Goal: Transaction & Acquisition: Subscribe to service/newsletter

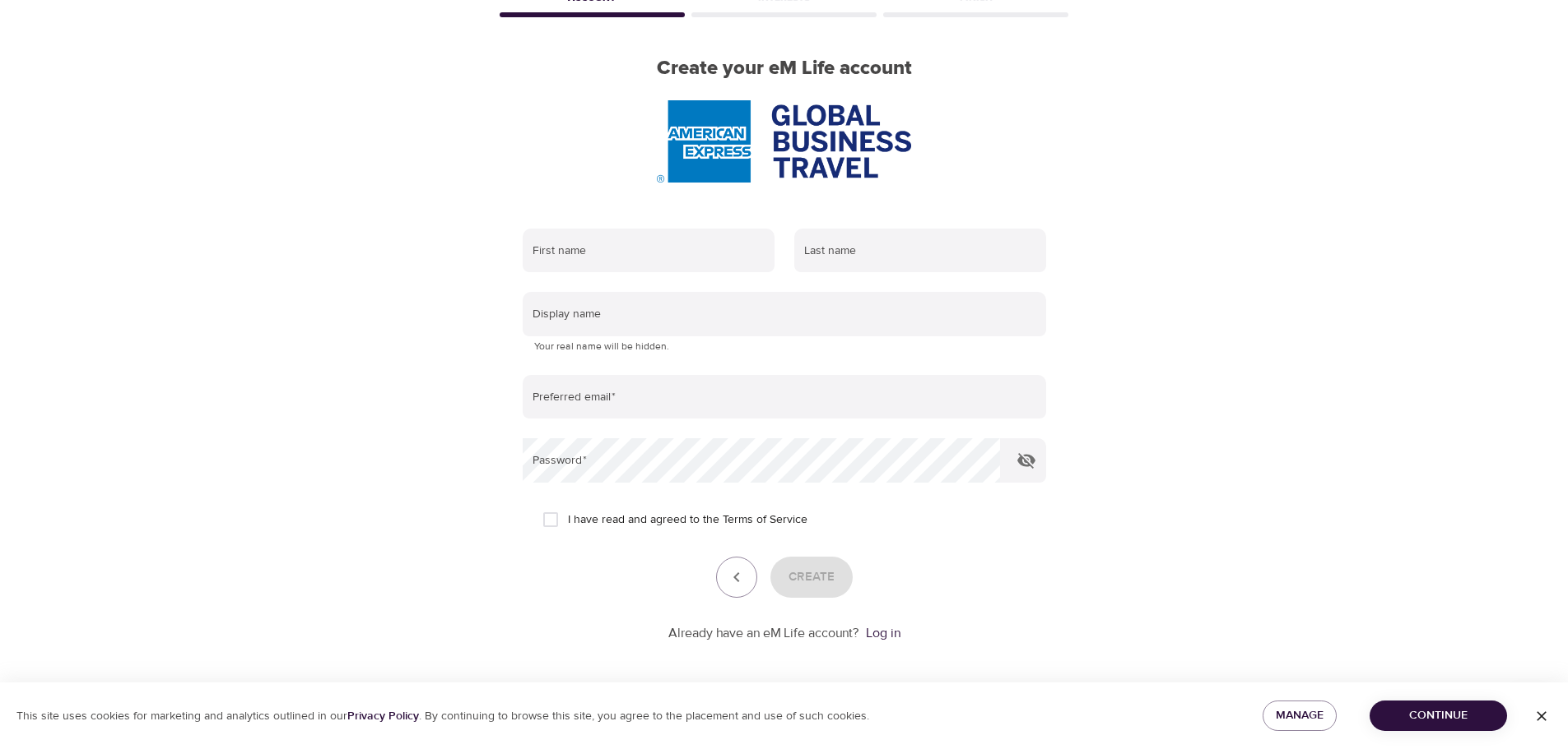
scroll to position [105, 0]
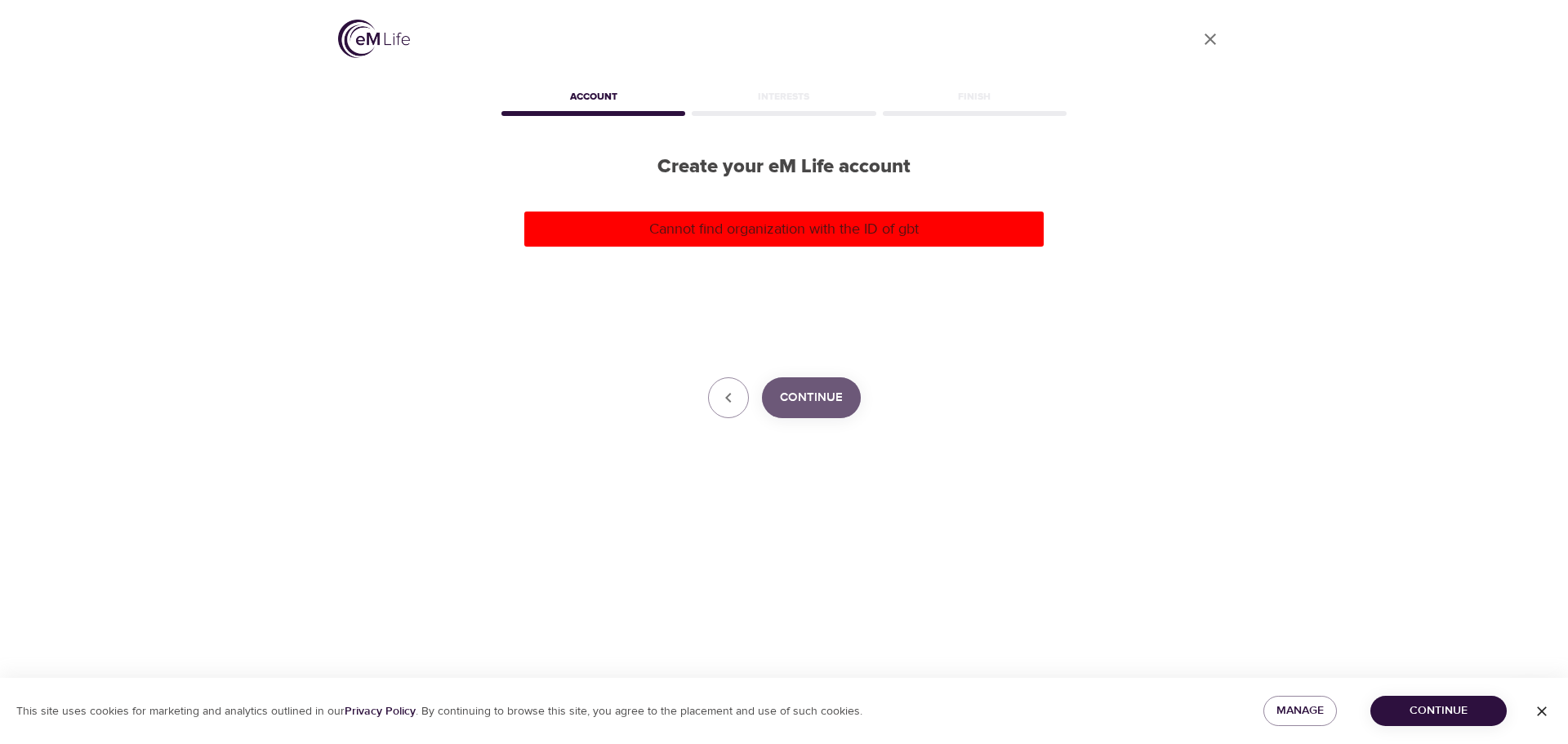
click at [799, 402] on span "Continue" at bounding box center [811, 398] width 63 height 21
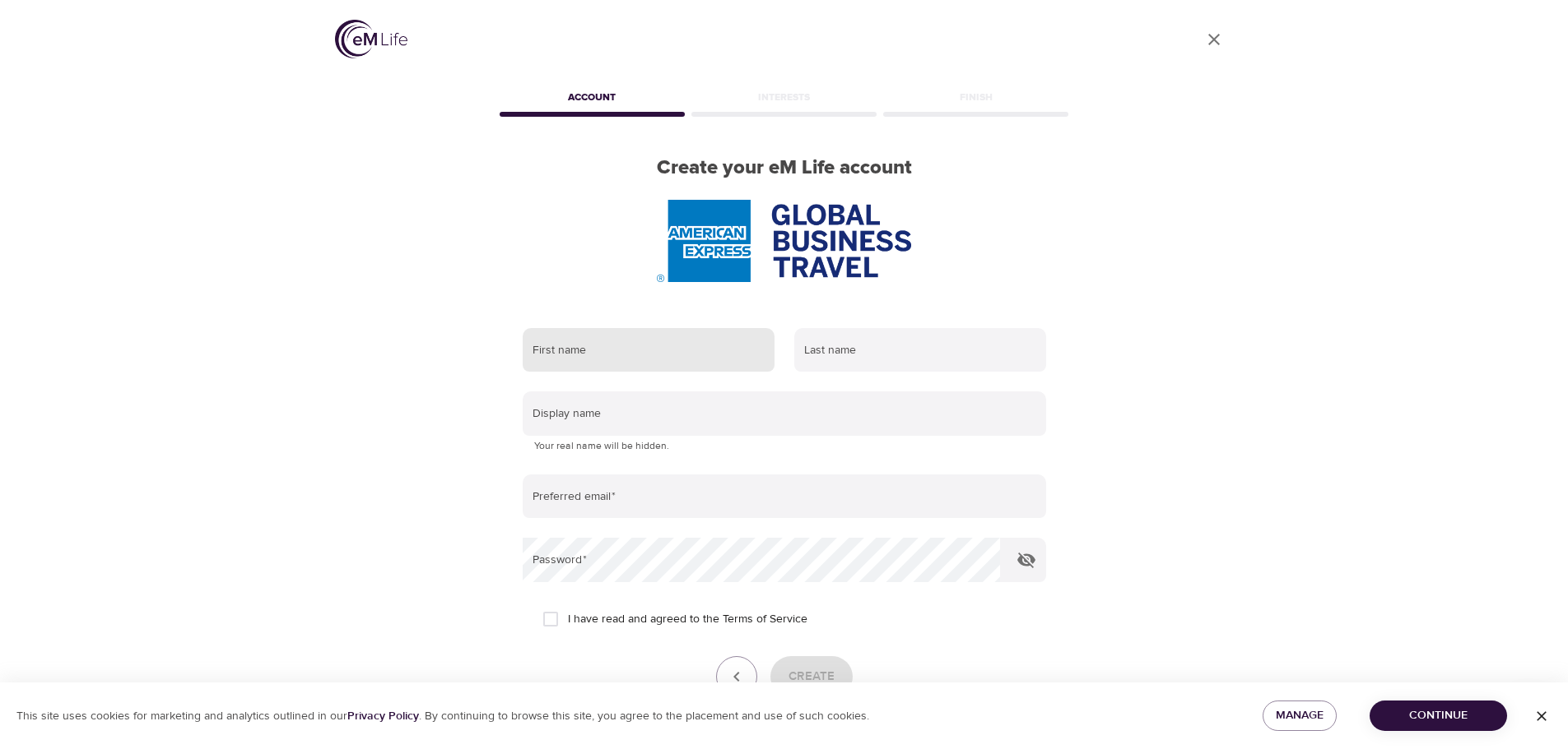
click at [604, 358] on input "text" at bounding box center [648, 350] width 252 height 45
type input "[PERSON_NAME]"
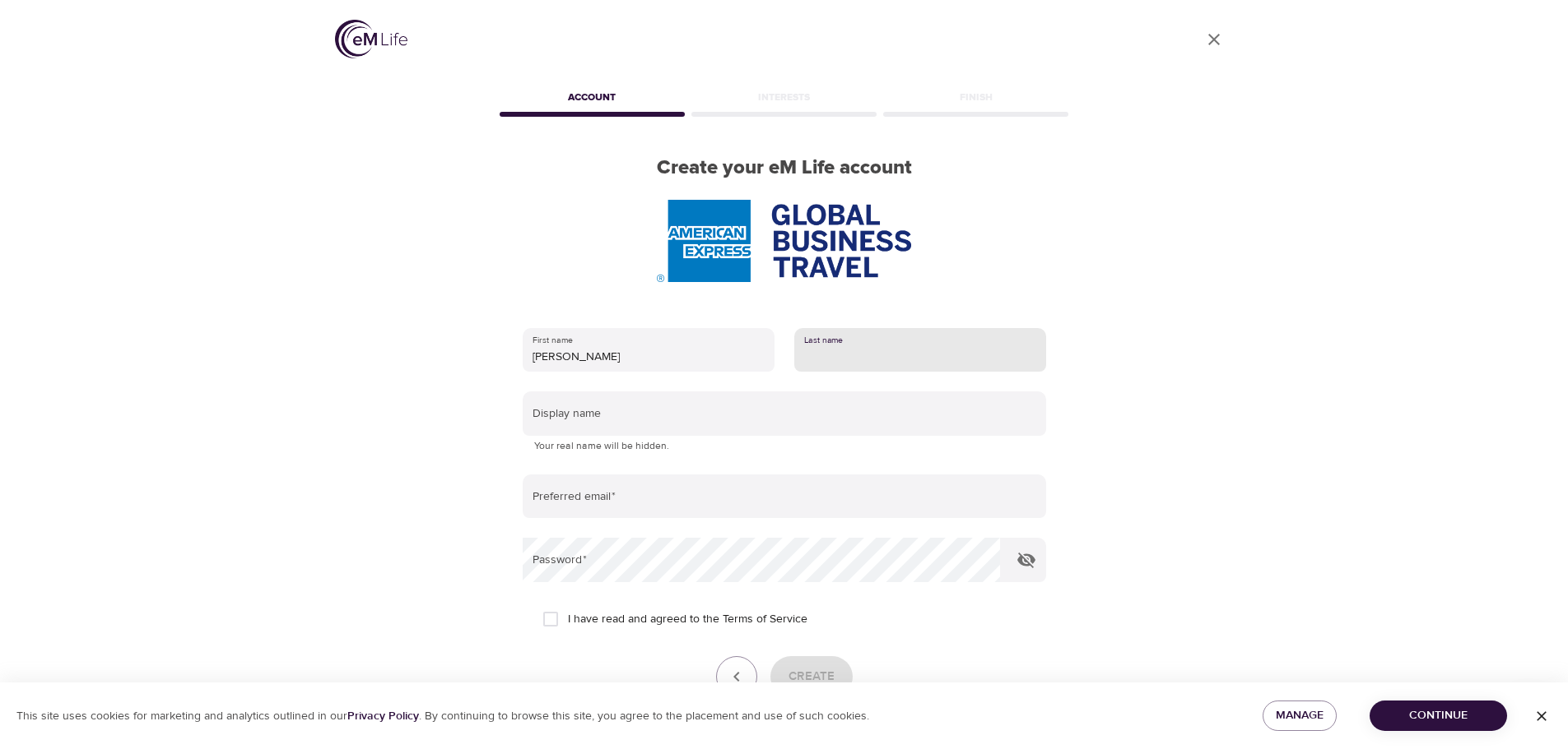
click at [819, 347] on input "text" at bounding box center [920, 350] width 252 height 45
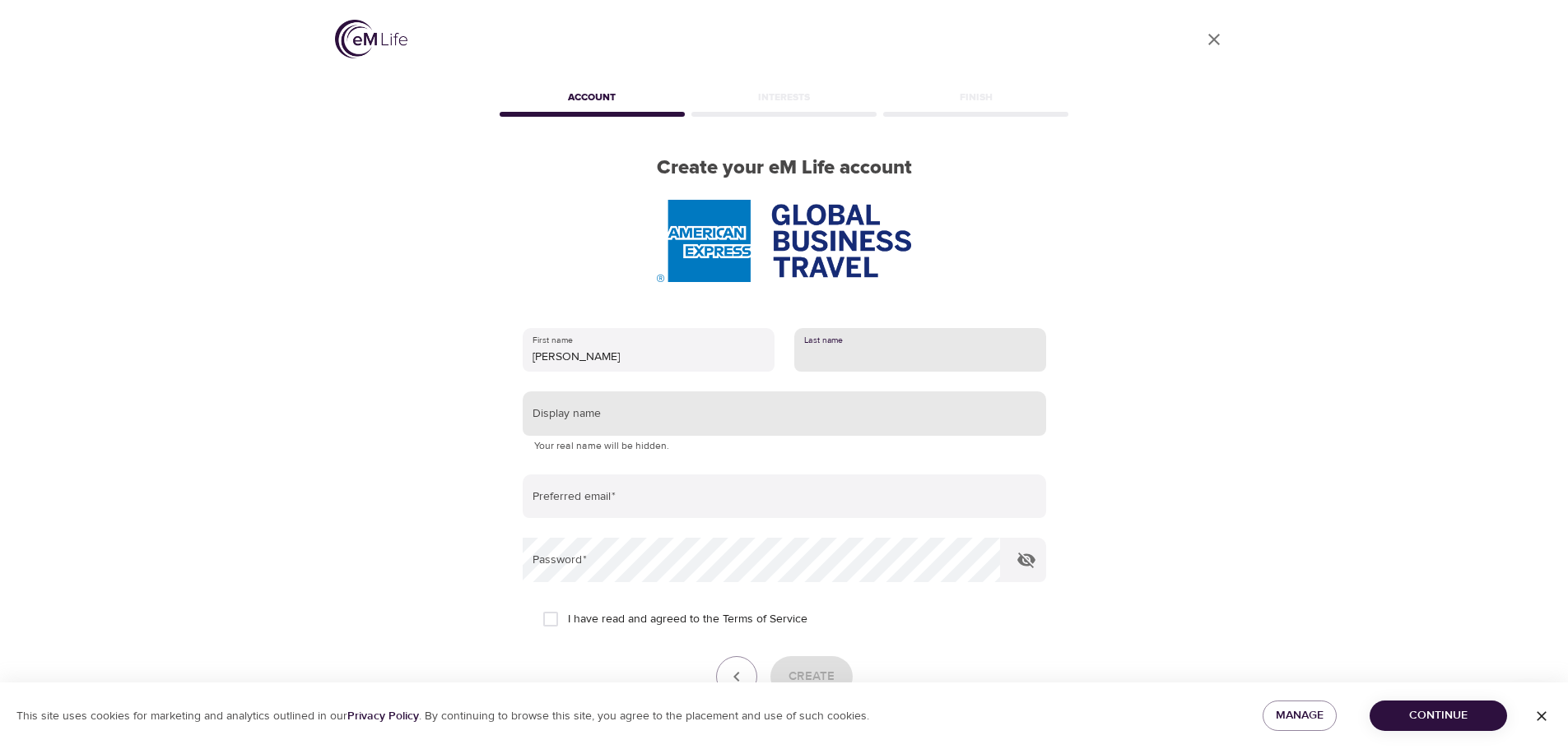
type input "salvador"
click at [637, 420] on input "text" at bounding box center [784, 413] width 523 height 45
type input "f"
type input "[PERSON_NAME]"
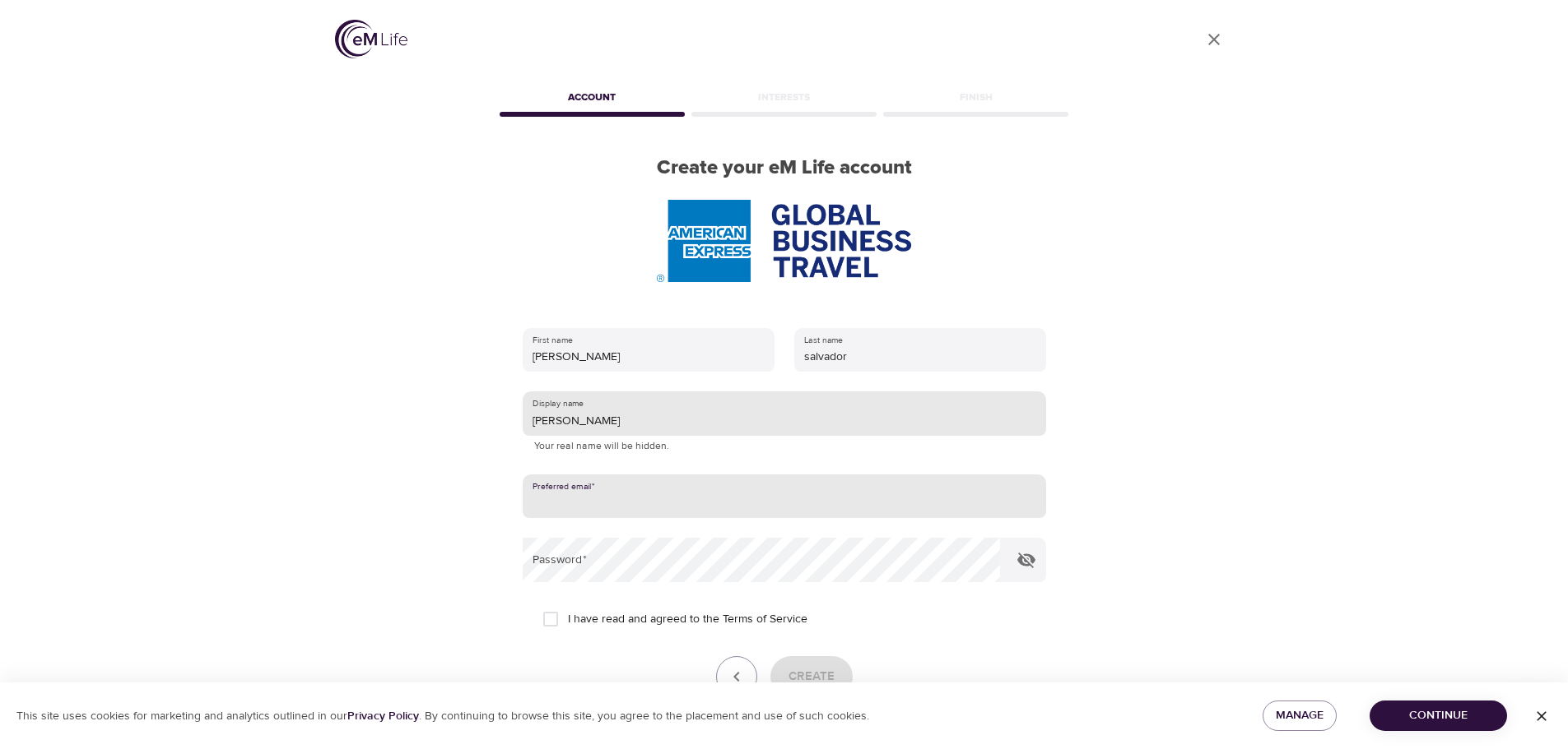
click at [634, 430] on input "[PERSON_NAME]" at bounding box center [784, 413] width 523 height 45
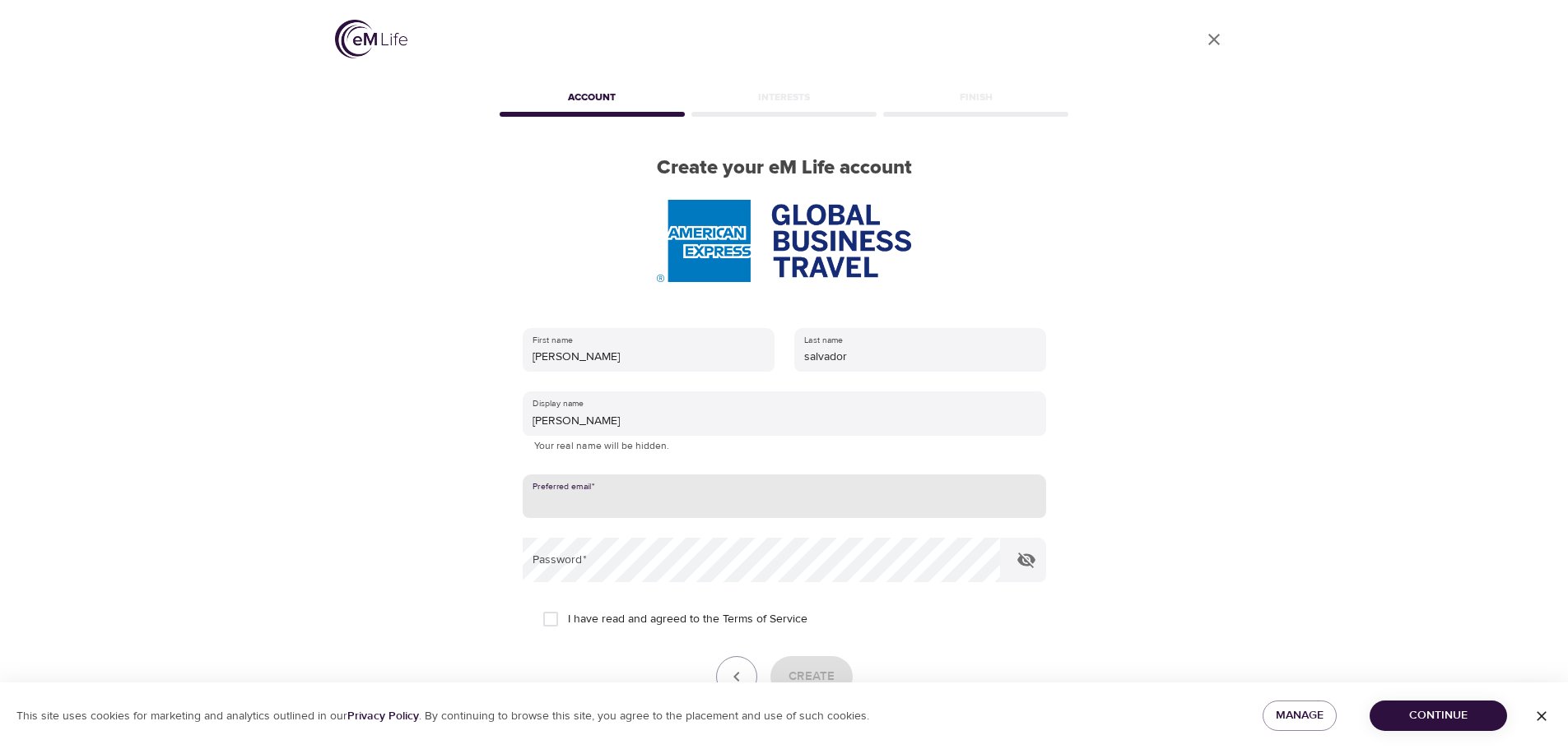
click at [576, 498] on input "email" at bounding box center [784, 497] width 523 height 45
click at [684, 507] on input "email" at bounding box center [784, 497] width 523 height 45
type input "fritzie.salvador@amexgbt.com"
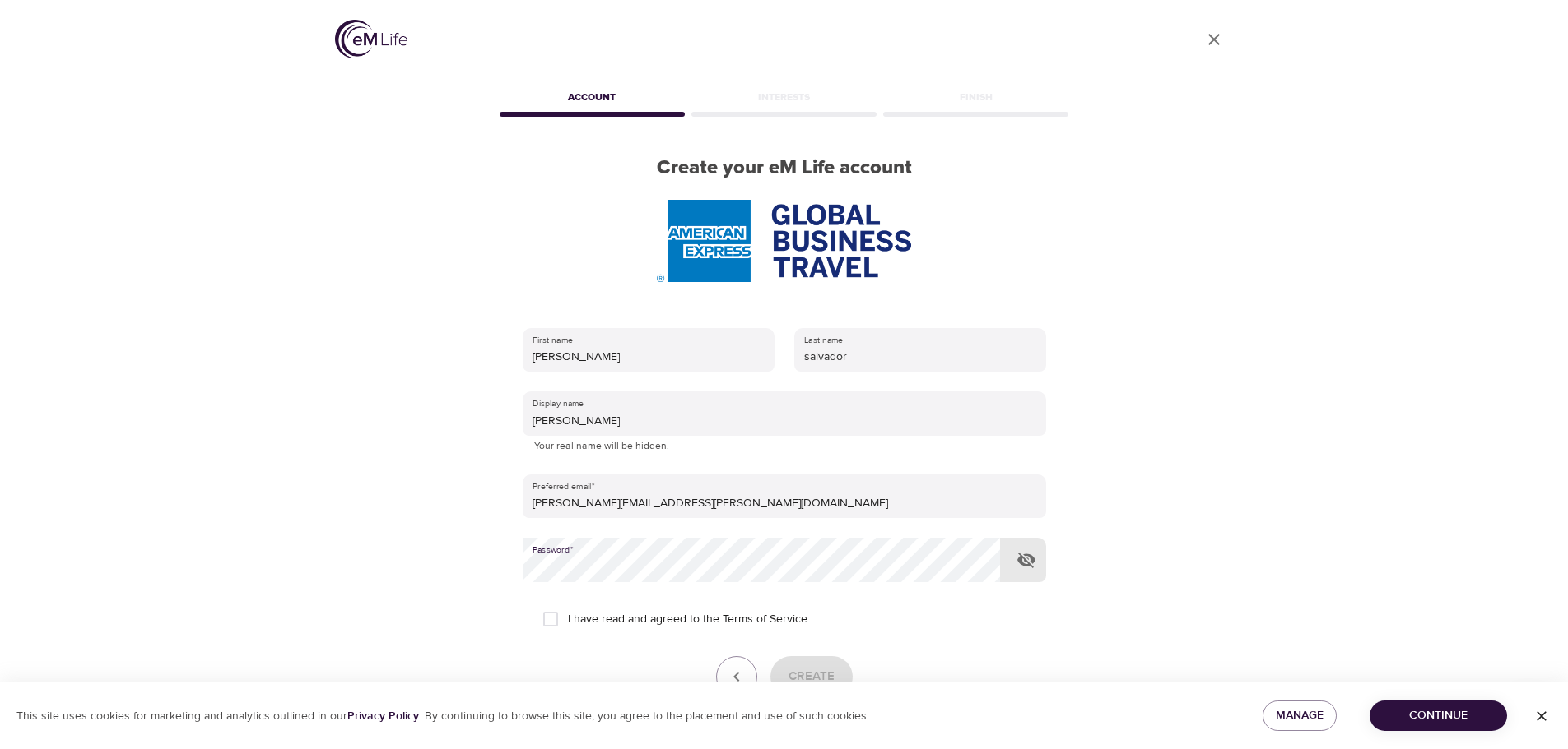
click at [1030, 560] on icon "button" at bounding box center [1026, 560] width 20 height 20
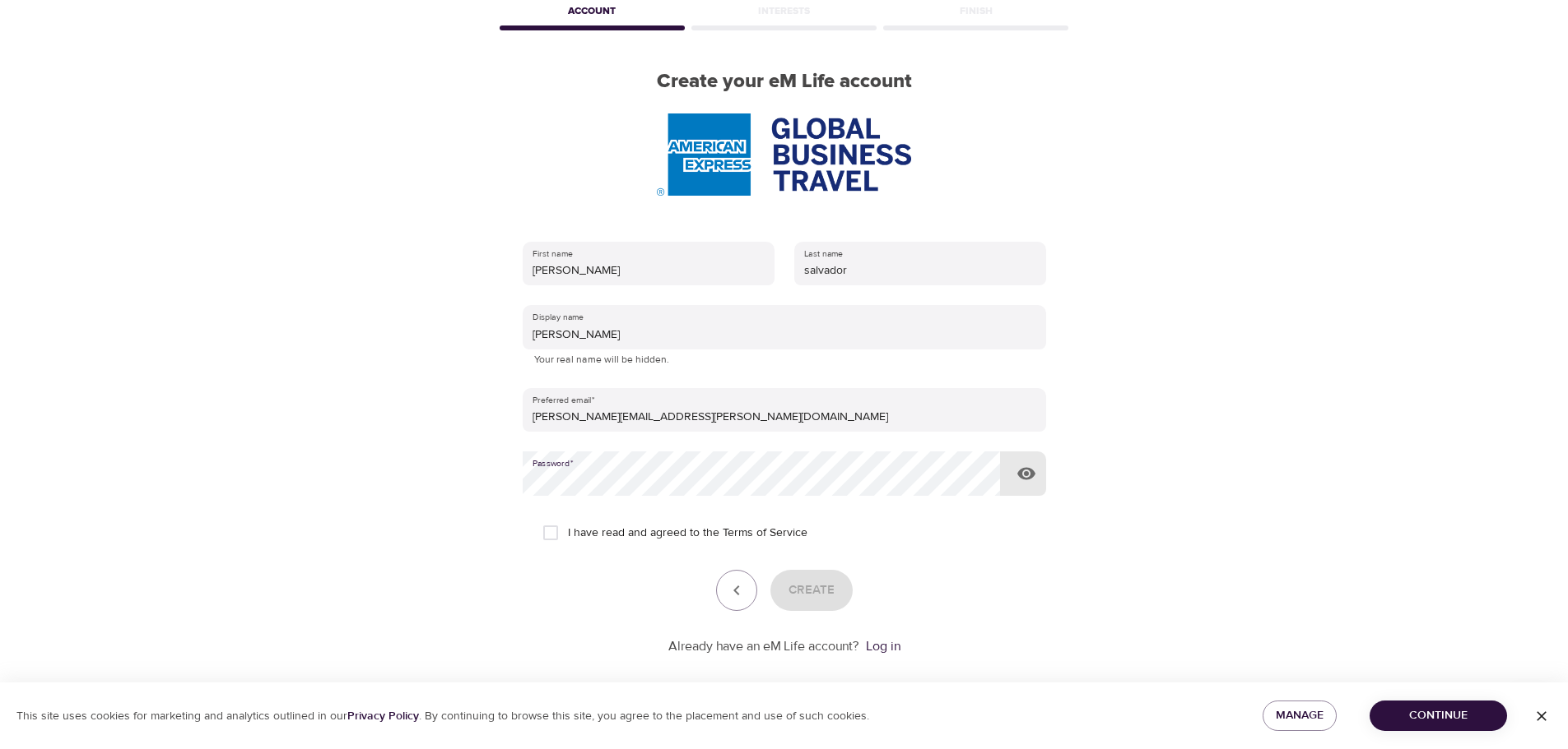
scroll to position [105, 0]
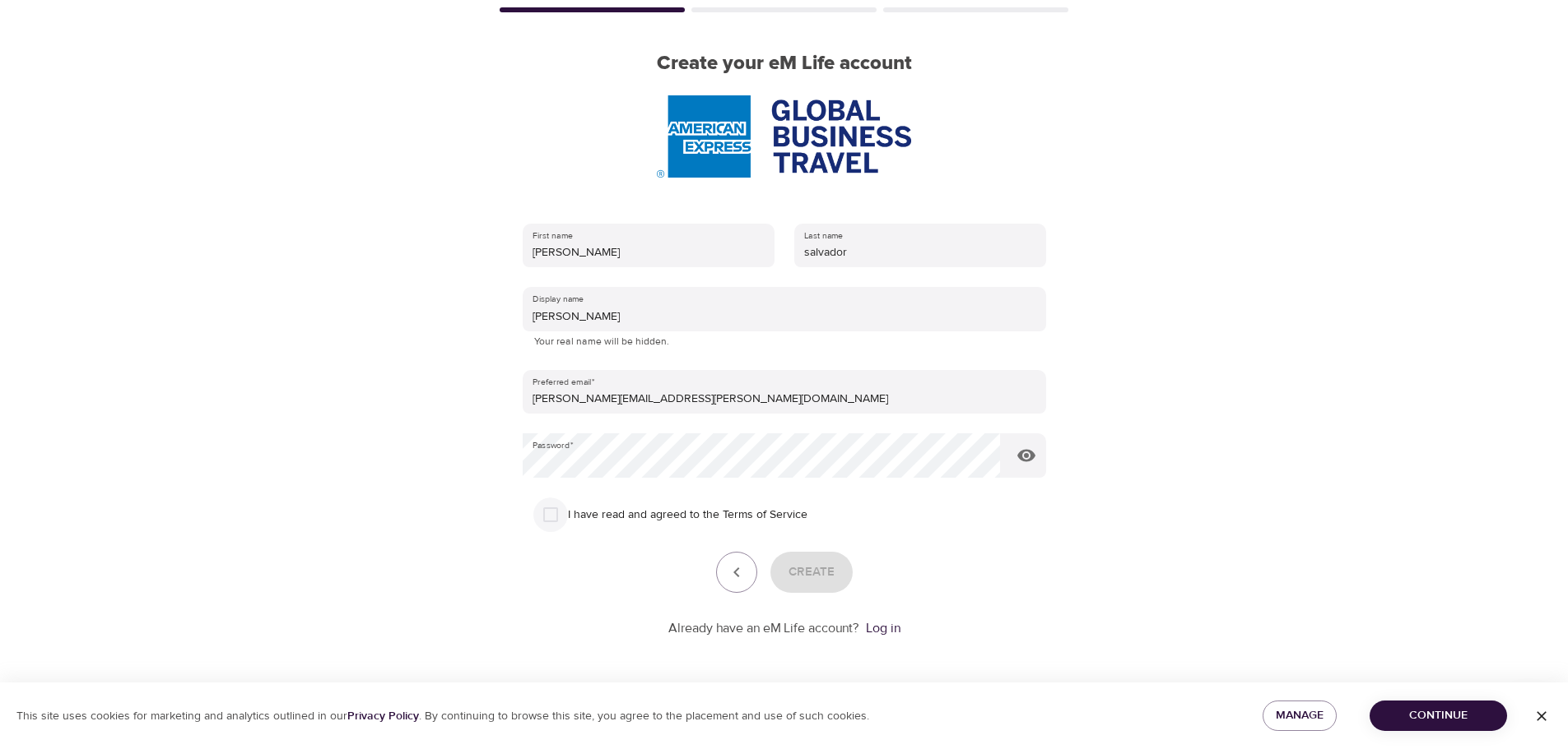
click at [550, 519] on input "I have read and agreed to the Terms of Service" at bounding box center [550, 515] width 35 height 35
checkbox input "true"
click at [805, 570] on span "Create" at bounding box center [812, 572] width 46 height 21
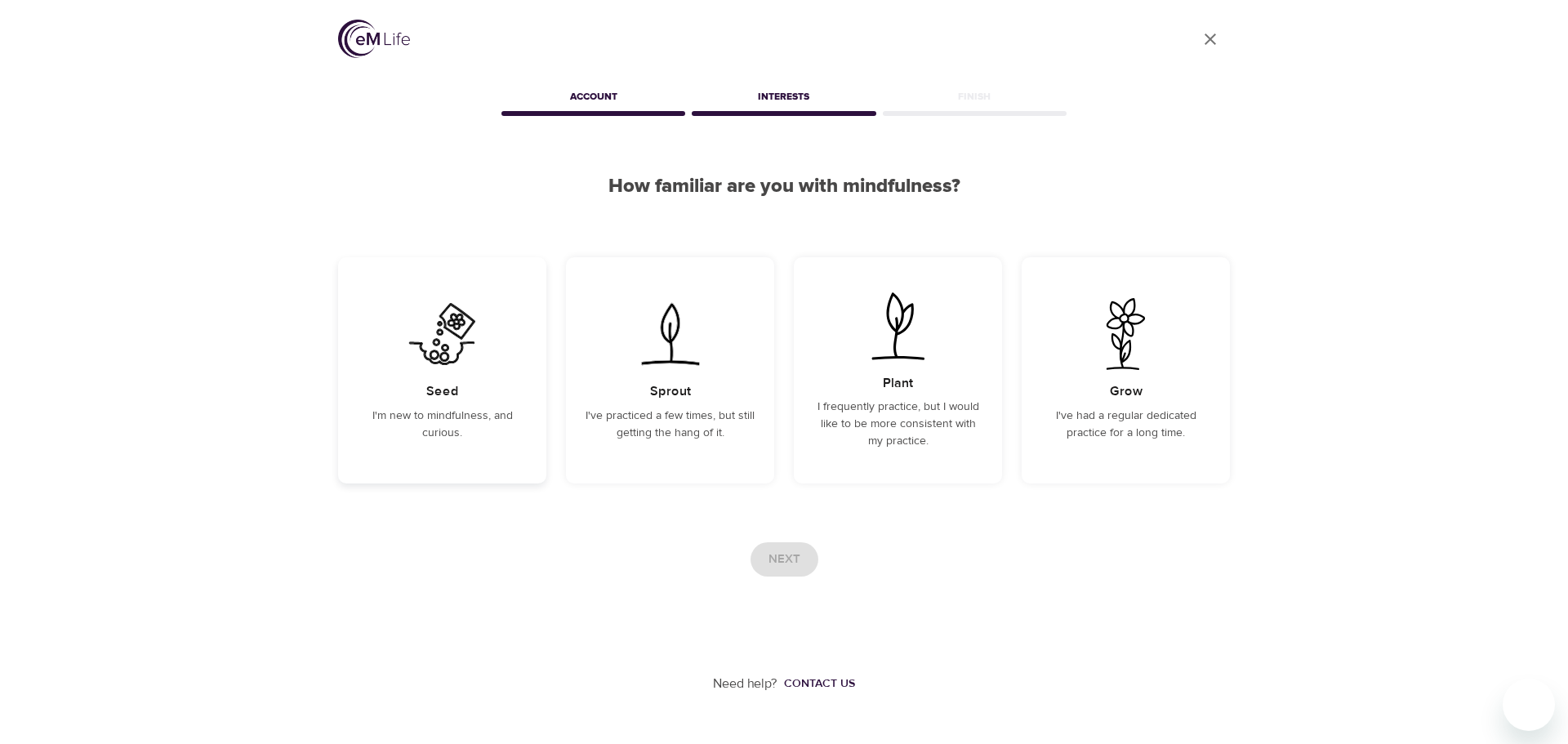
click at [438, 345] on img at bounding box center [442, 334] width 82 height 72
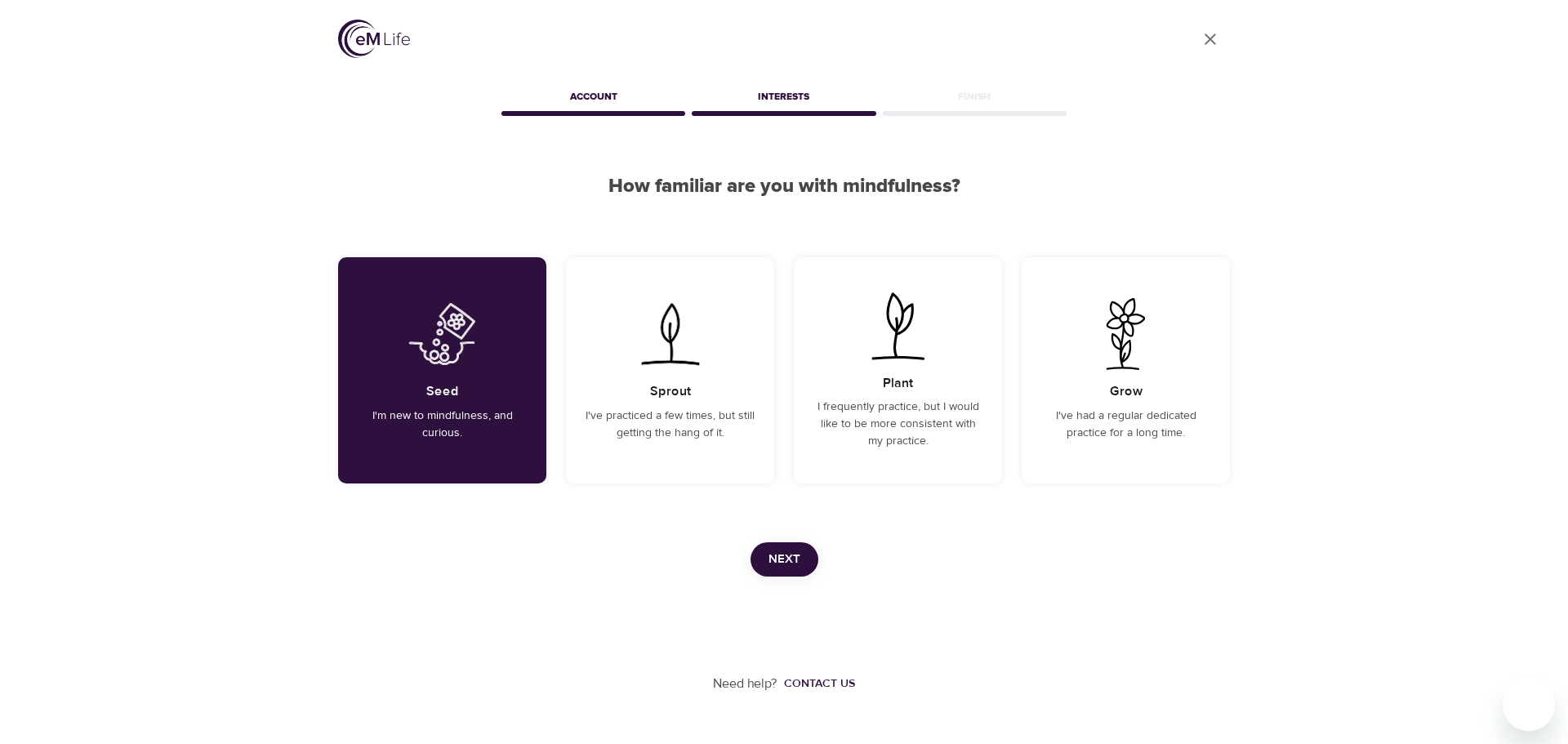
click at [780, 553] on span "Next" at bounding box center [784, 559] width 32 height 21
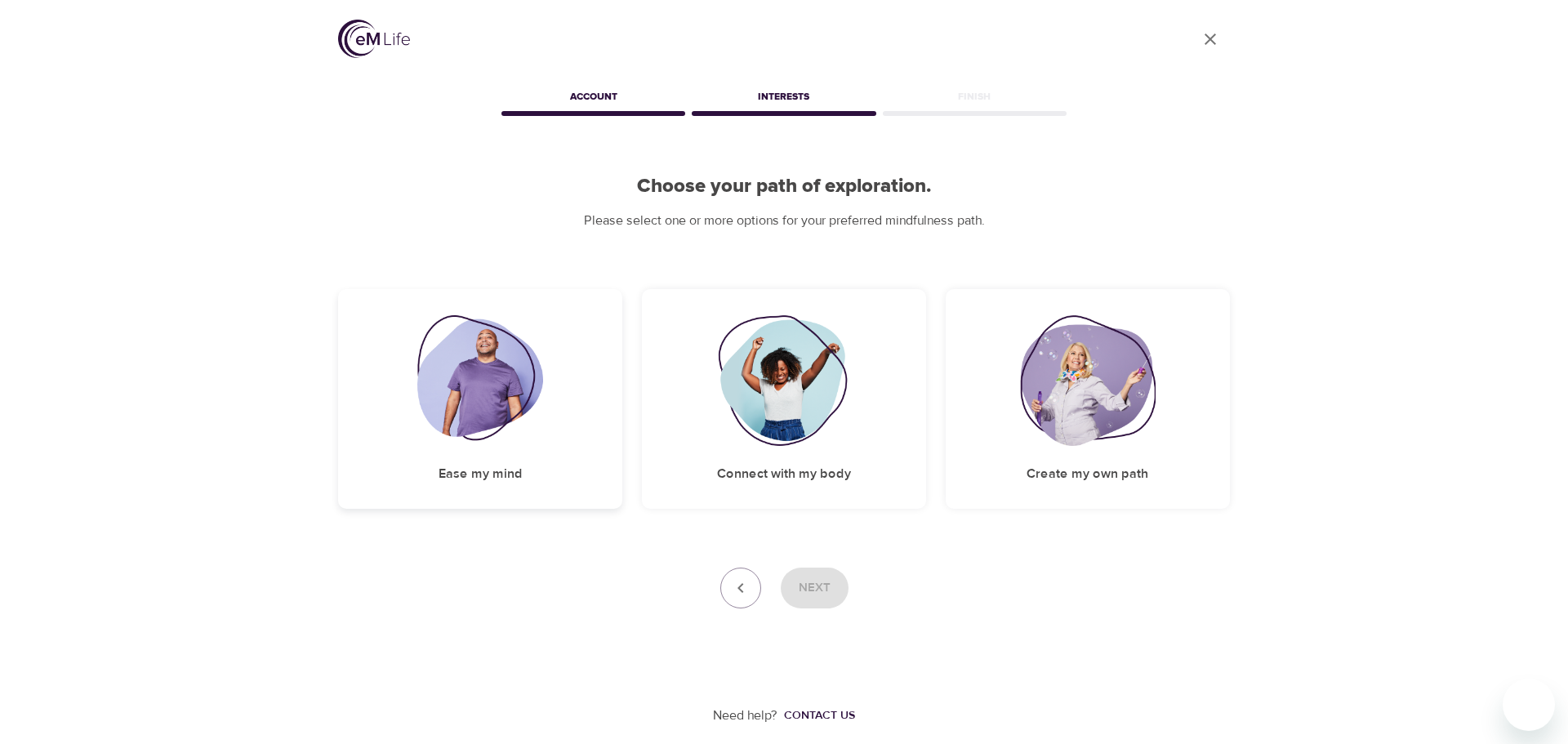
click at [504, 413] on img at bounding box center [480, 381] width 127 height 131
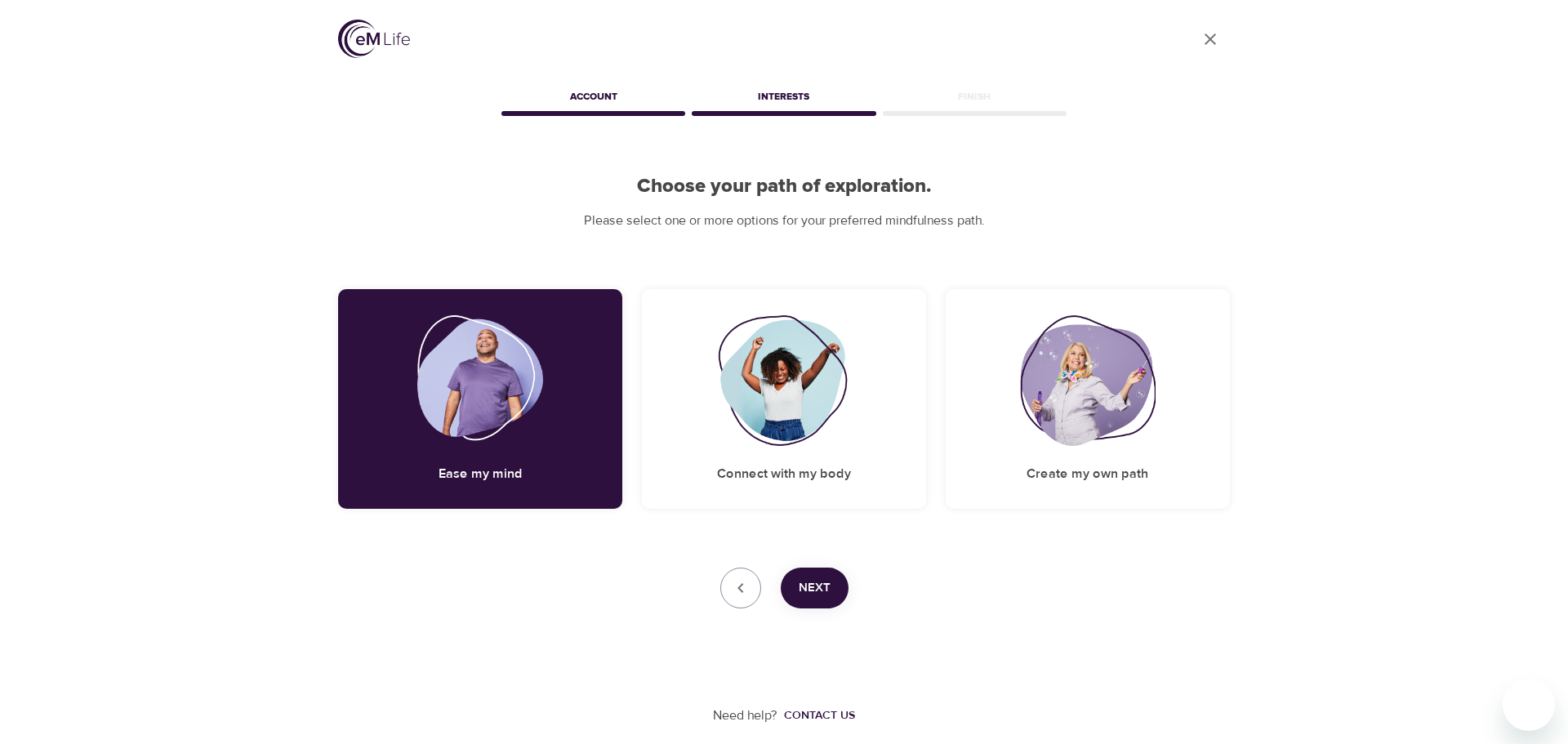
click at [815, 591] on span "Next" at bounding box center [814, 588] width 32 height 21
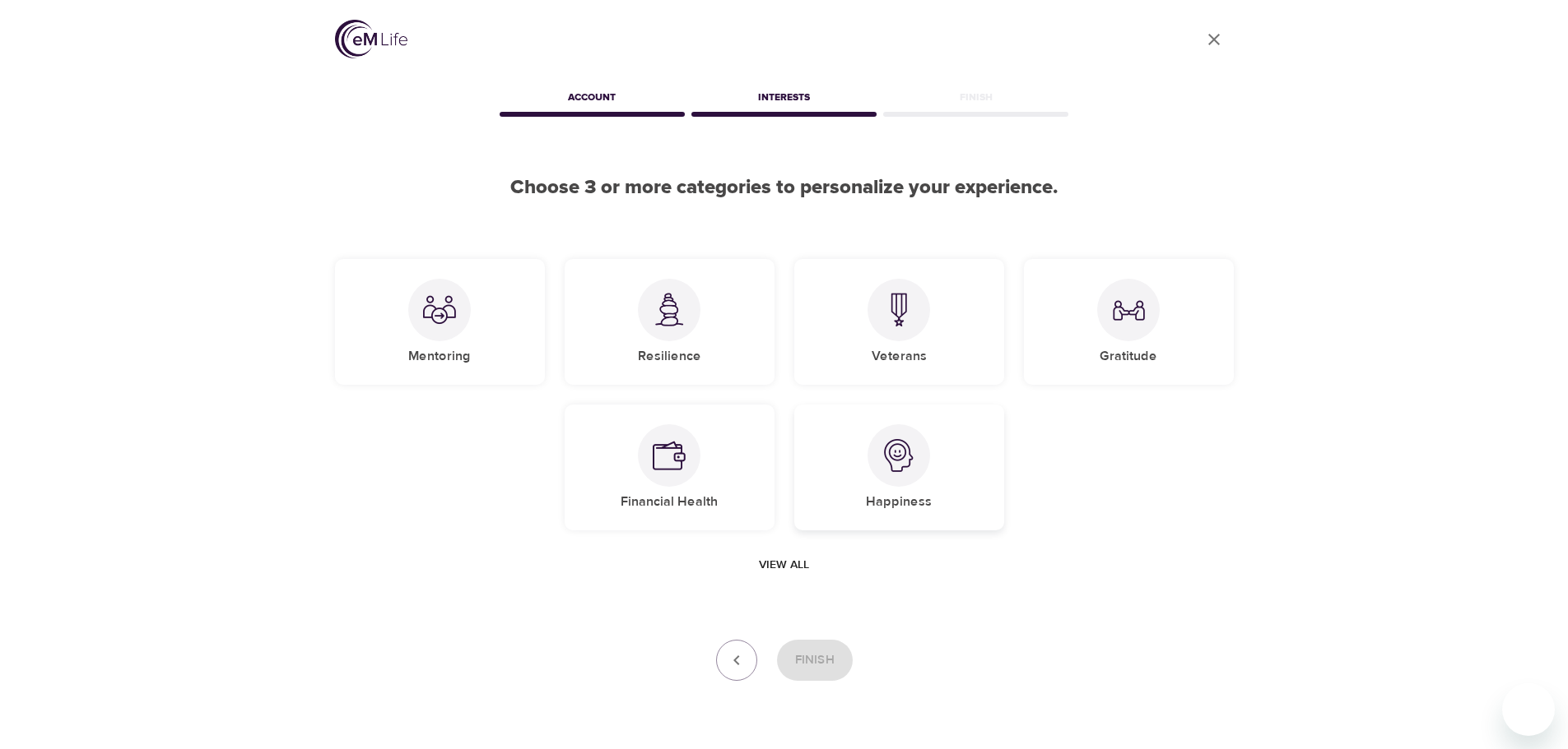
click at [906, 457] on img at bounding box center [899, 456] width 33 height 33
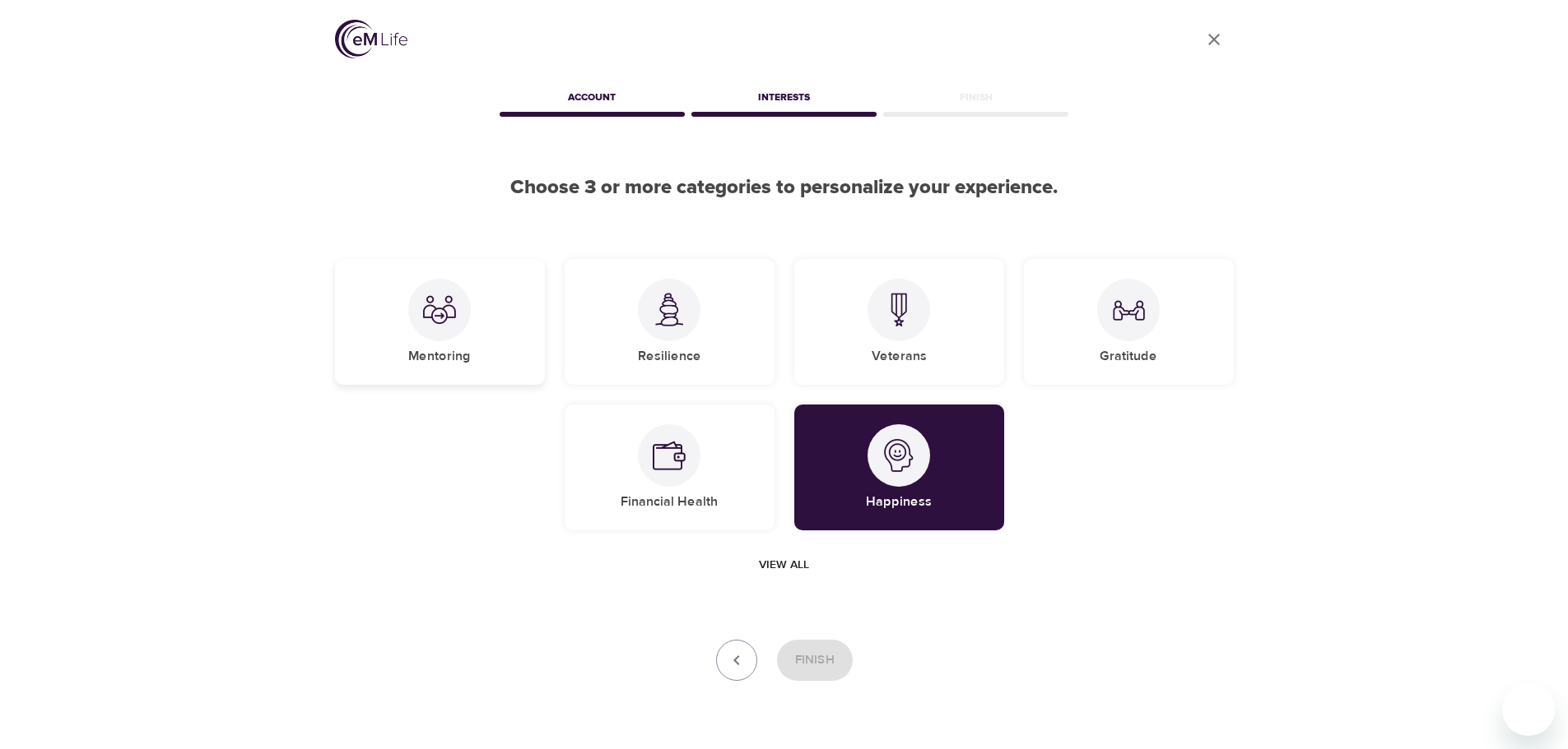
click at [453, 319] on img at bounding box center [439, 310] width 33 height 33
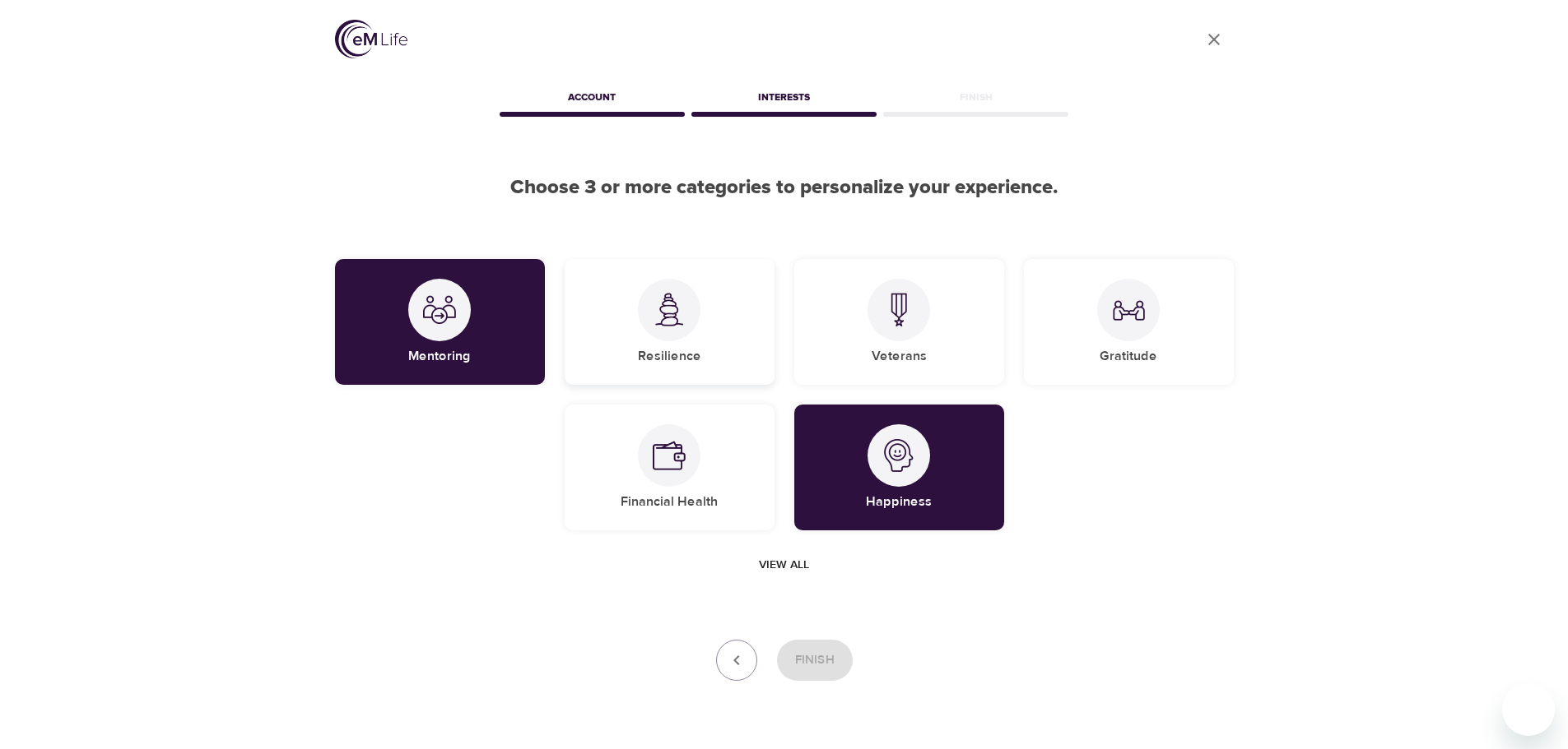
click at [650, 329] on div at bounding box center [669, 310] width 63 height 63
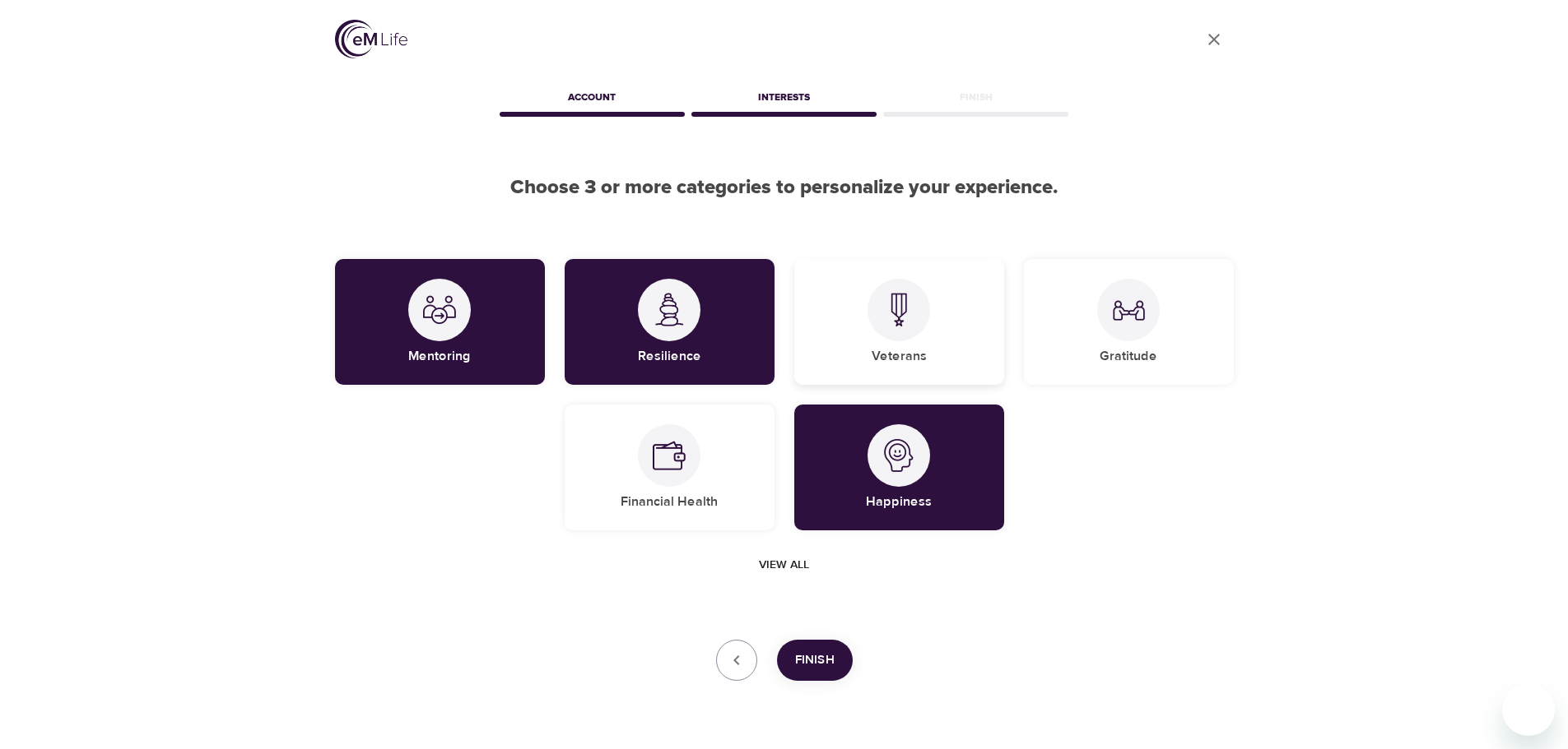
click at [875, 337] on div "Veterans" at bounding box center [899, 322] width 210 height 126
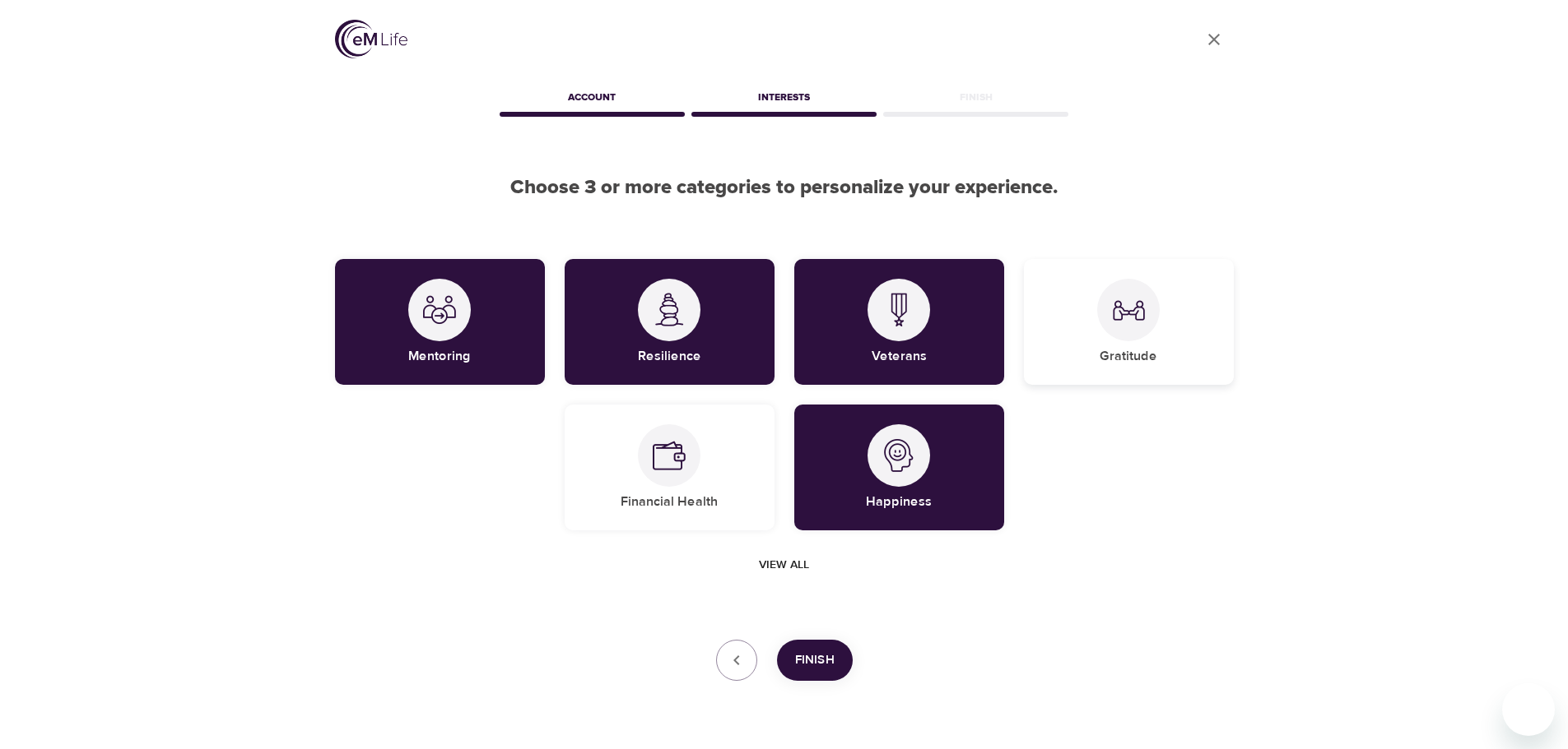
click at [1099, 320] on div at bounding box center [1129, 310] width 63 height 63
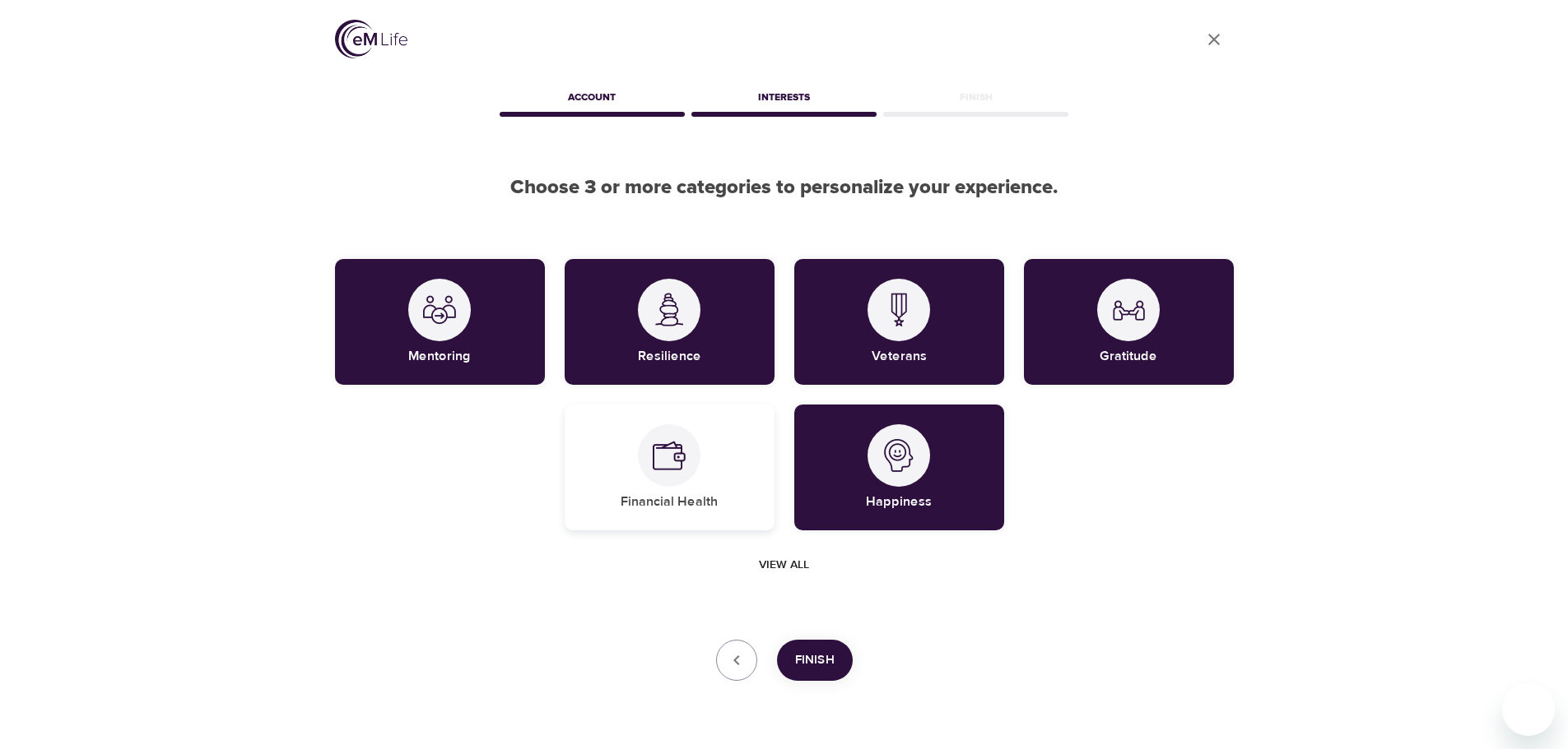
click at [636, 481] on div "Financial Health" at bounding box center [669, 468] width 210 height 126
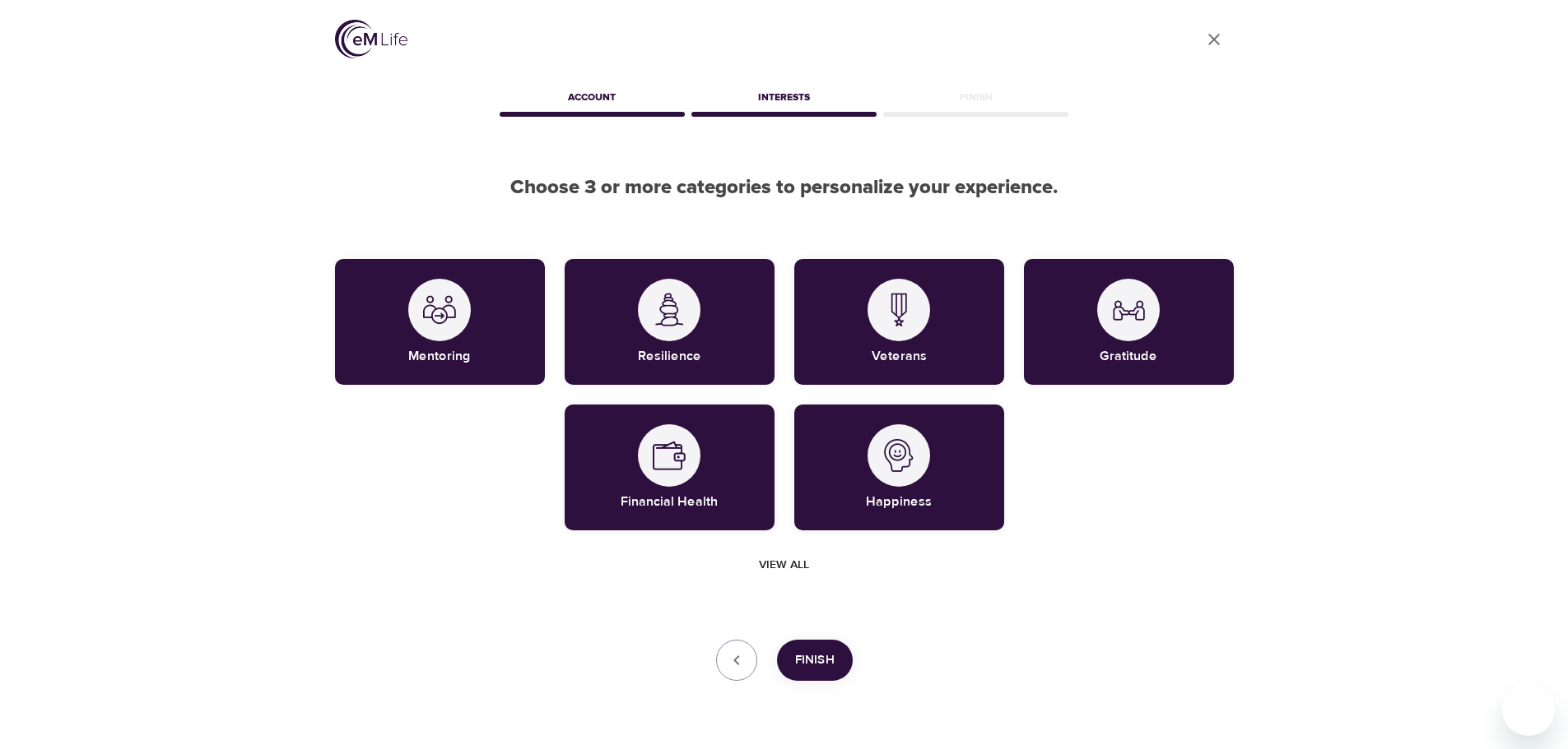
click at [820, 662] on span "Finish" at bounding box center [814, 660] width 39 height 21
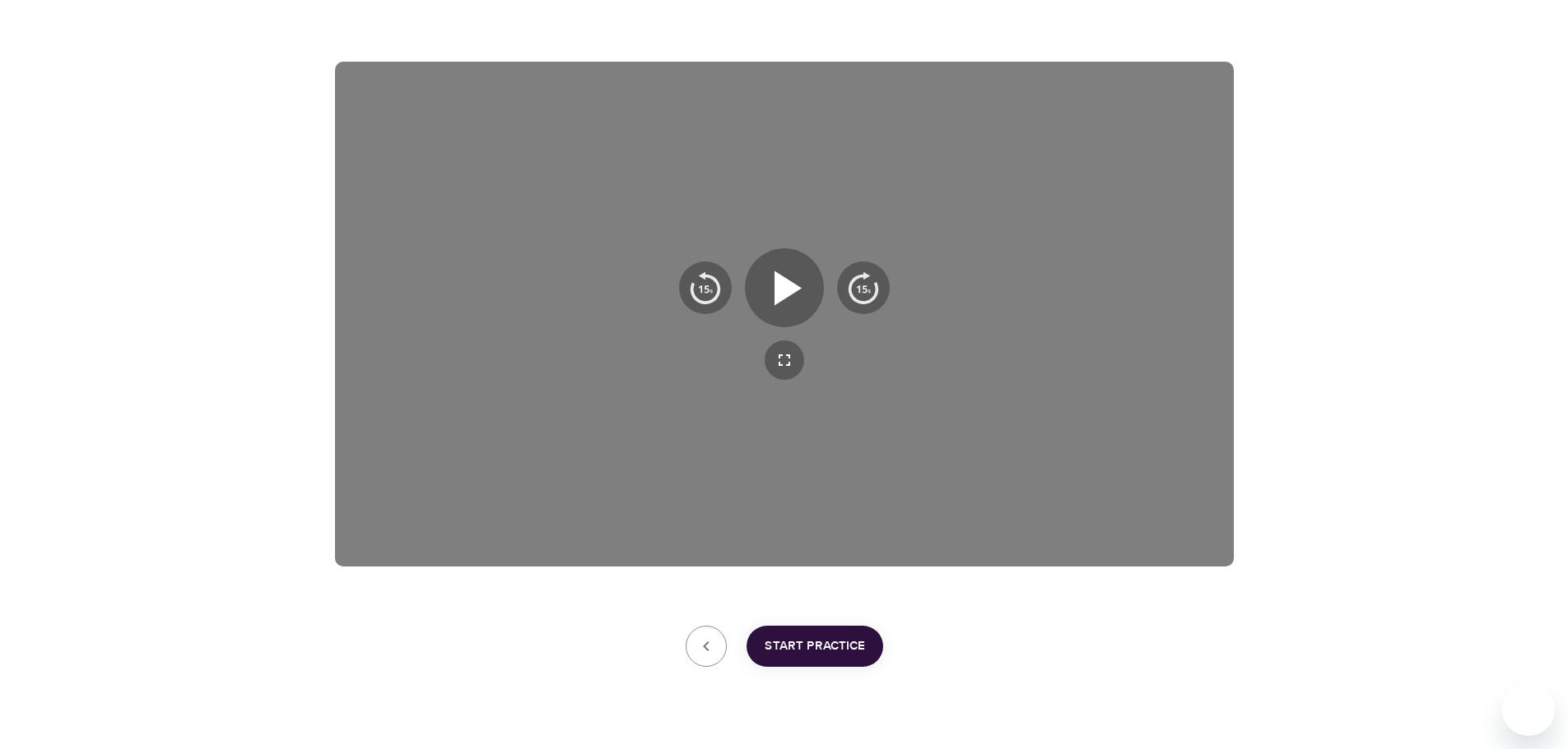
scroll to position [247, 0]
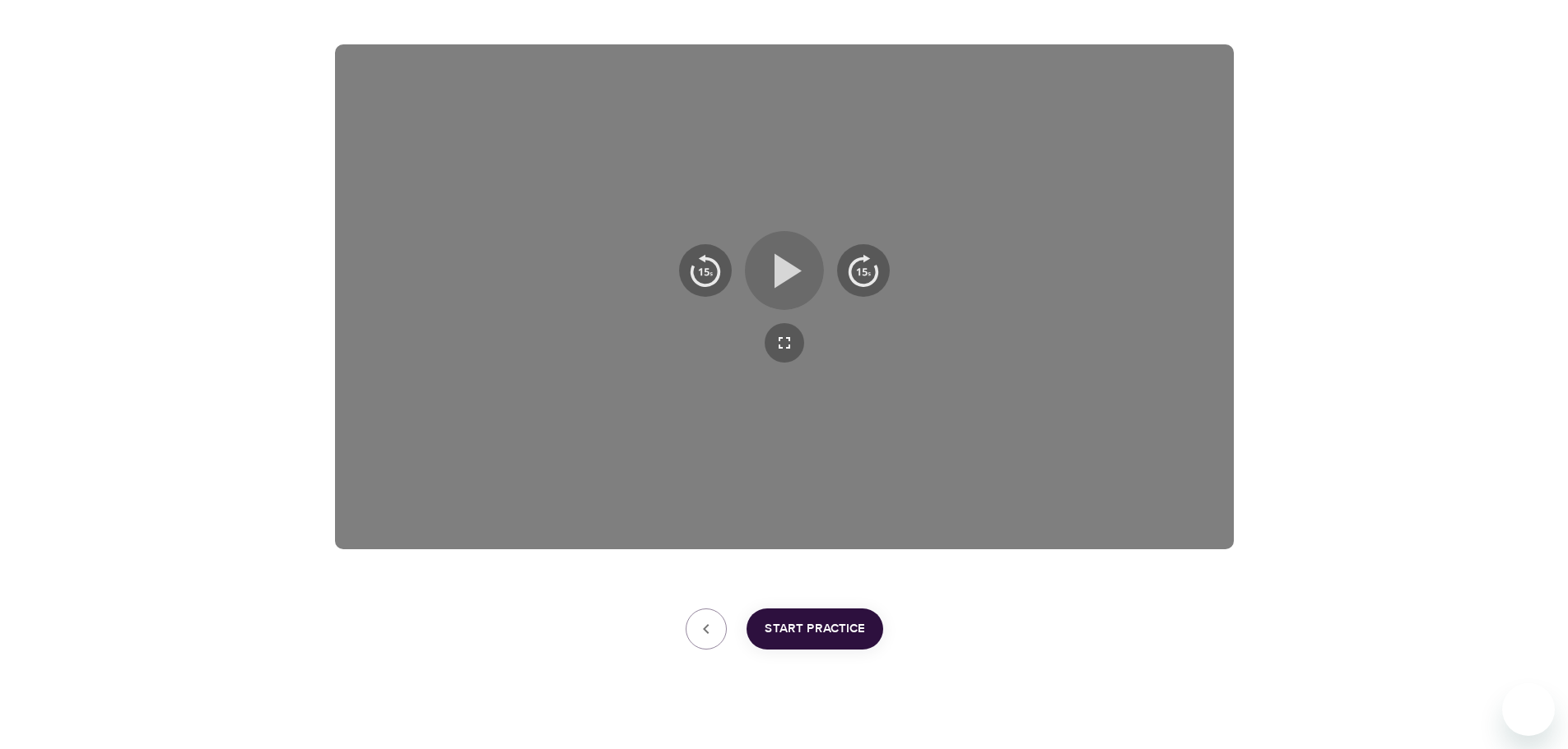
click at [783, 273] on icon "button" at bounding box center [787, 271] width 27 height 35
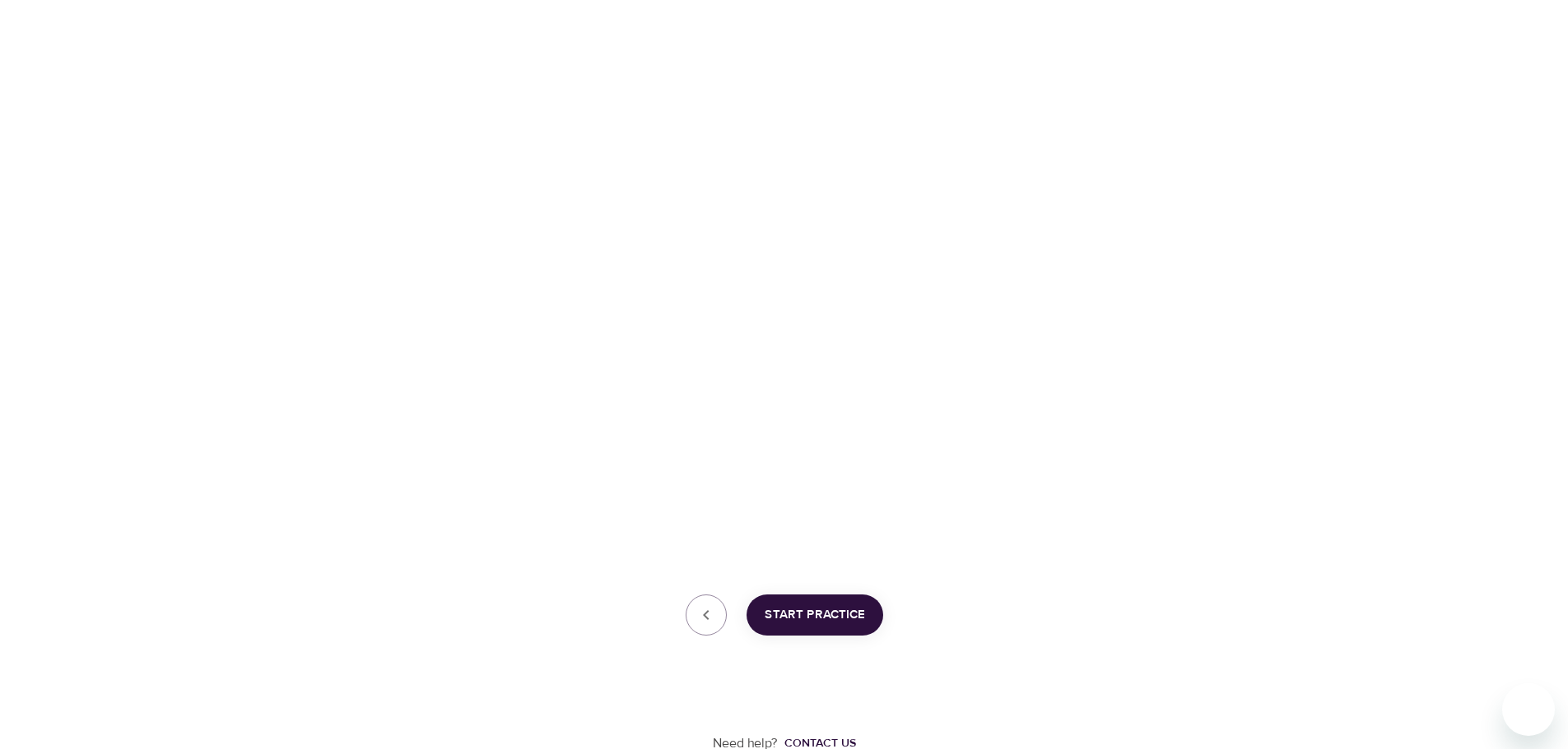
scroll to position [265, 0]
click at [844, 608] on span "Start Practice" at bounding box center [814, 611] width 100 height 21
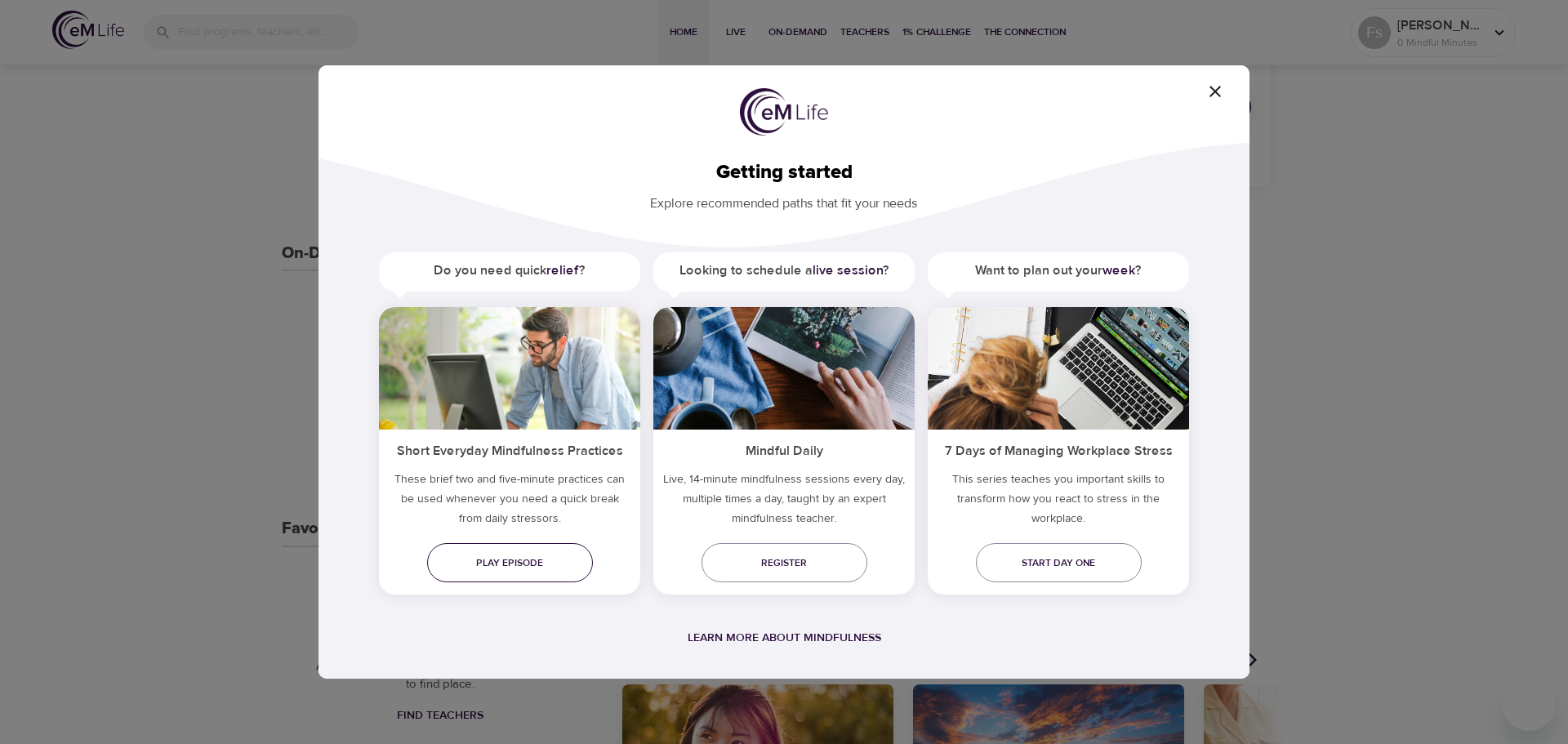
click at [517, 564] on span "Play episode" at bounding box center [510, 564] width 140 height 17
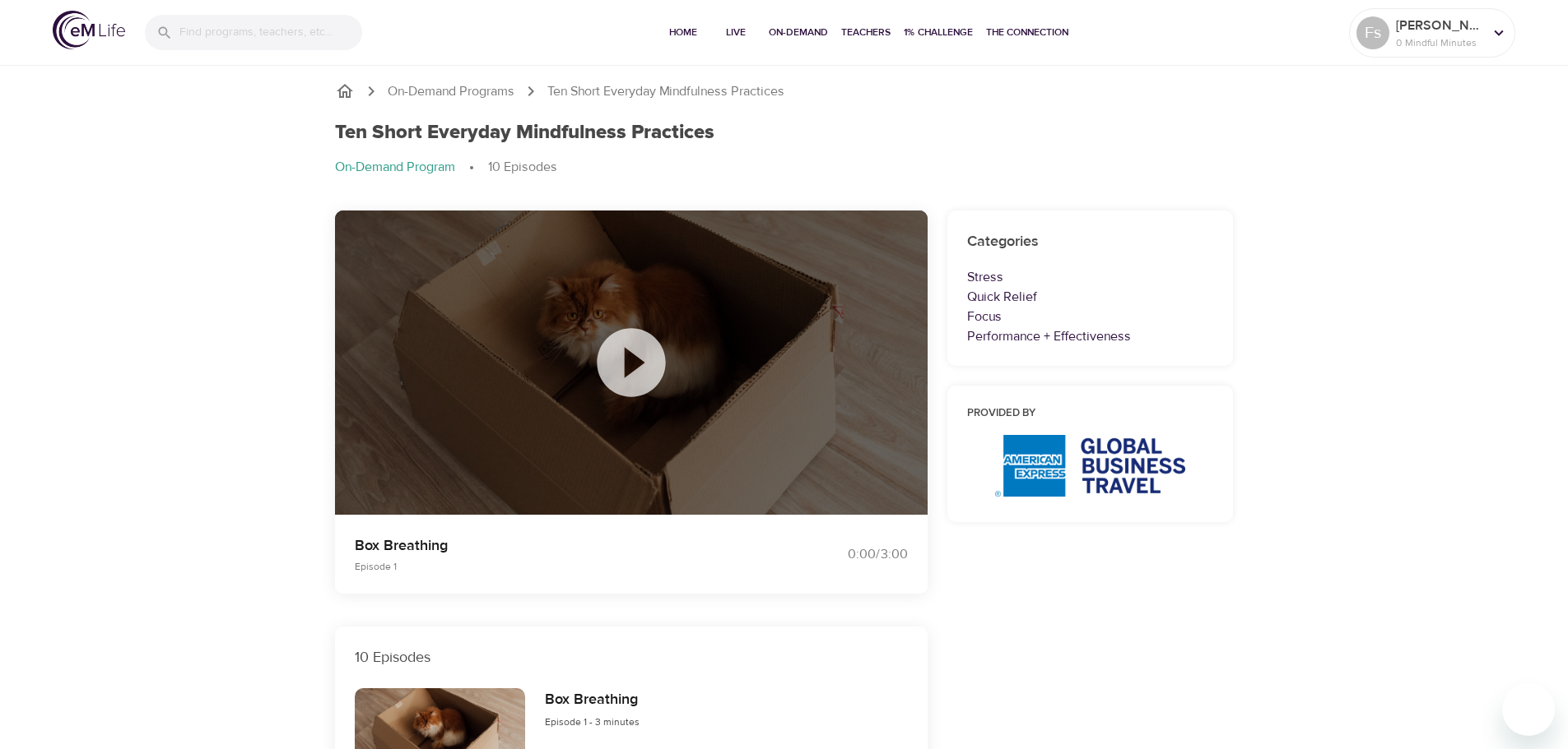
click at [620, 356] on icon at bounding box center [631, 362] width 68 height 68
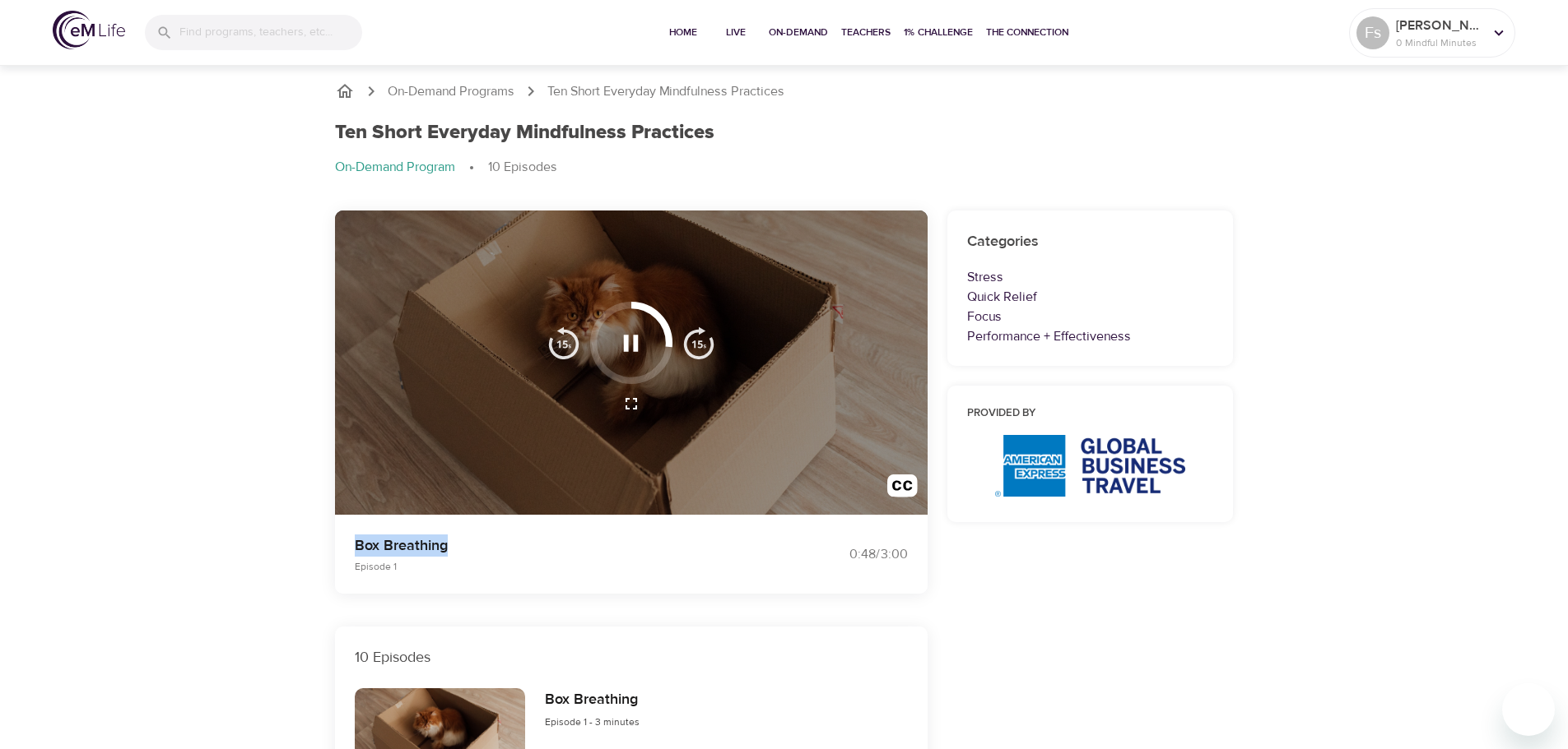
drag, startPoint x: 461, startPoint y: 546, endPoint x: 359, endPoint y: 542, distance: 102.1
click at [355, 544] on p "Box Breathing" at bounding box center [559, 545] width 410 height 22
copy p "Box Breathing"
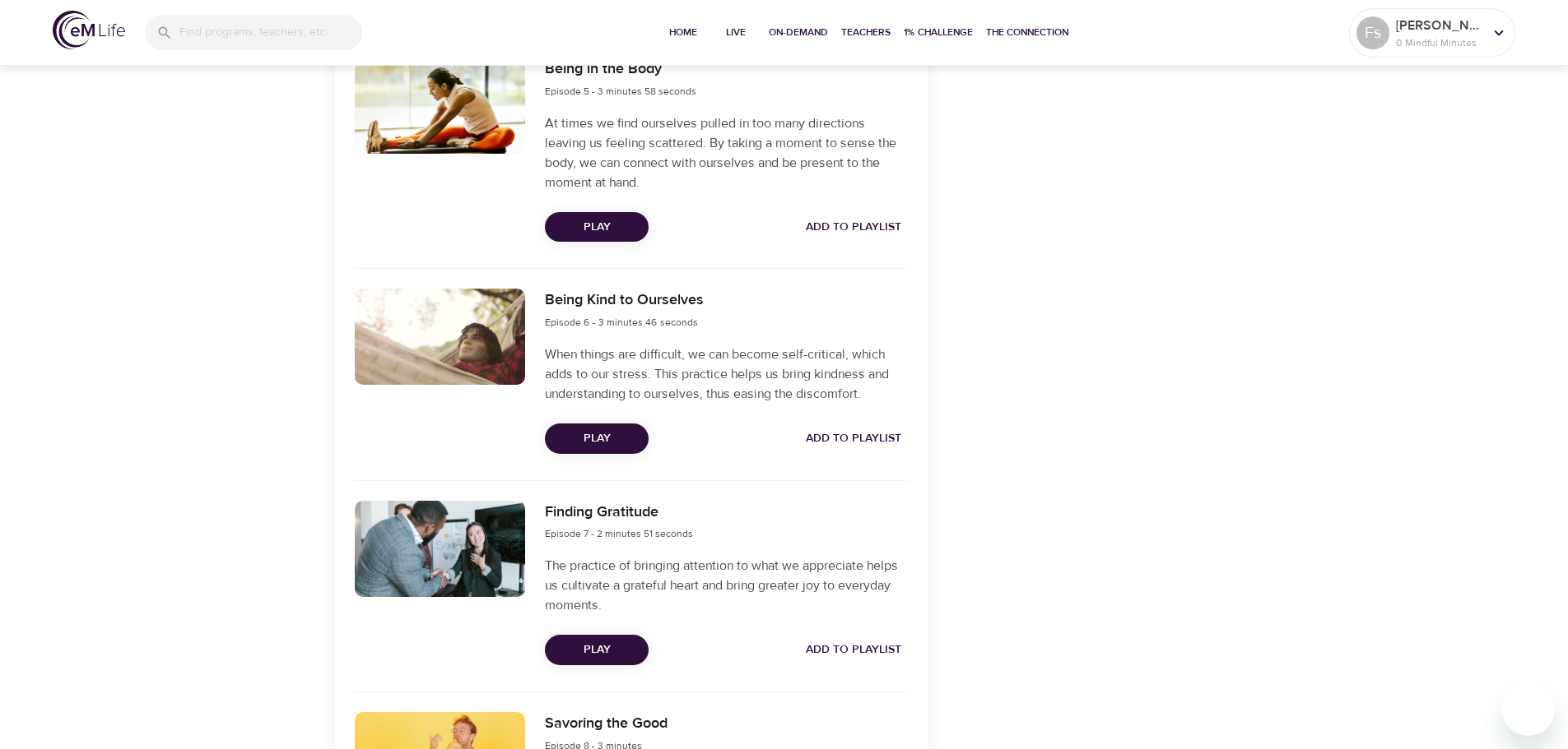
scroll to position [1563, 0]
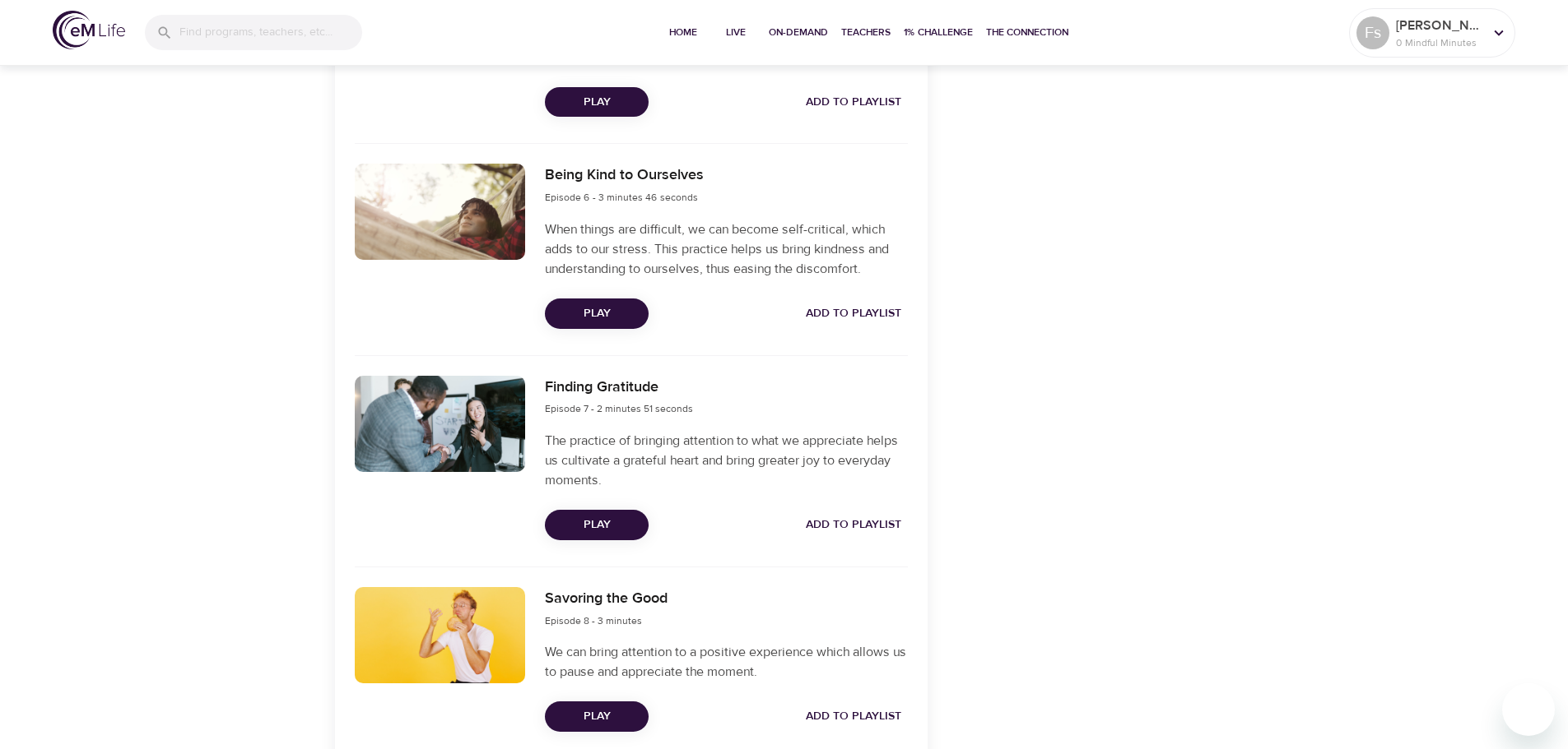
click at [607, 532] on span "Play" at bounding box center [597, 526] width 78 height 21
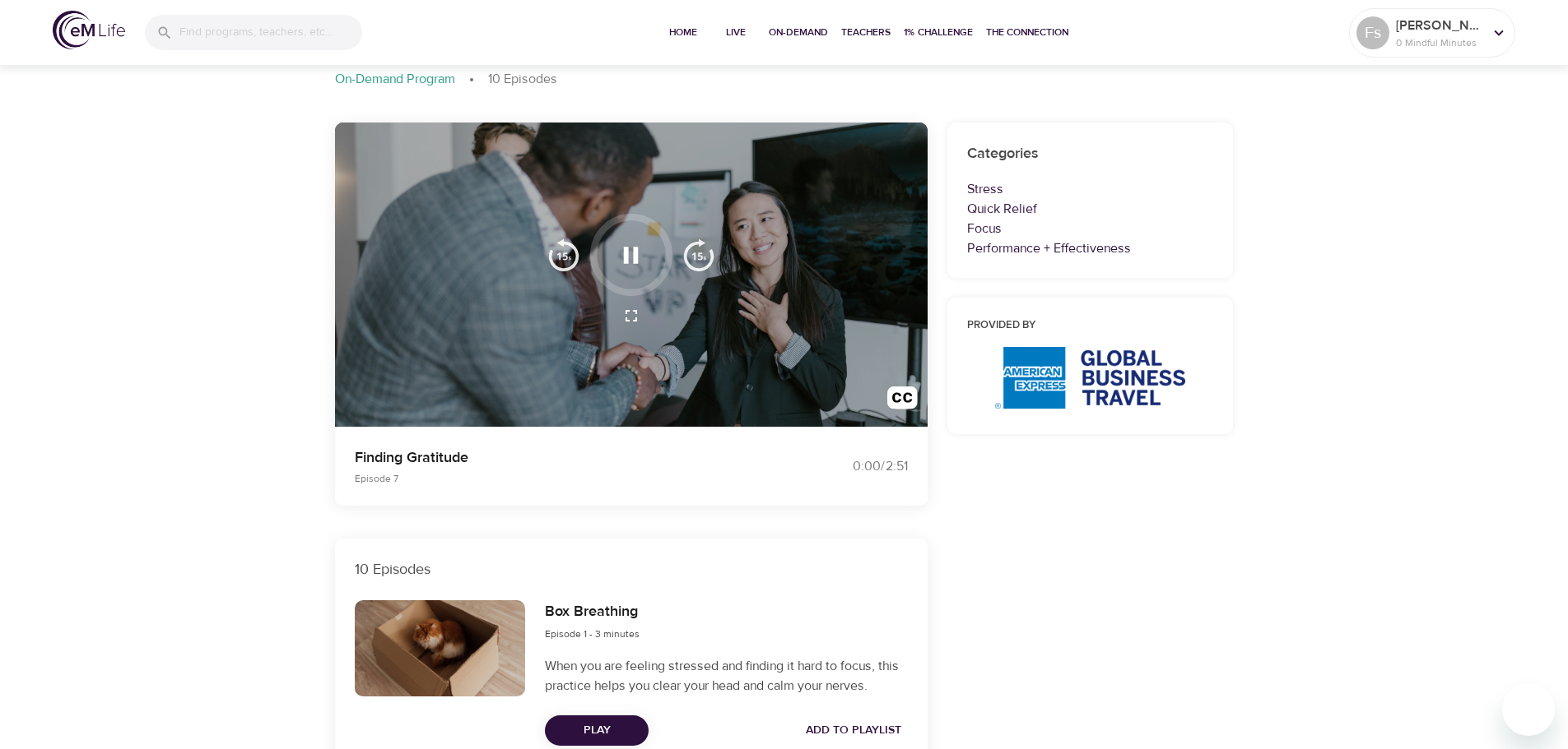
scroll to position [0, 0]
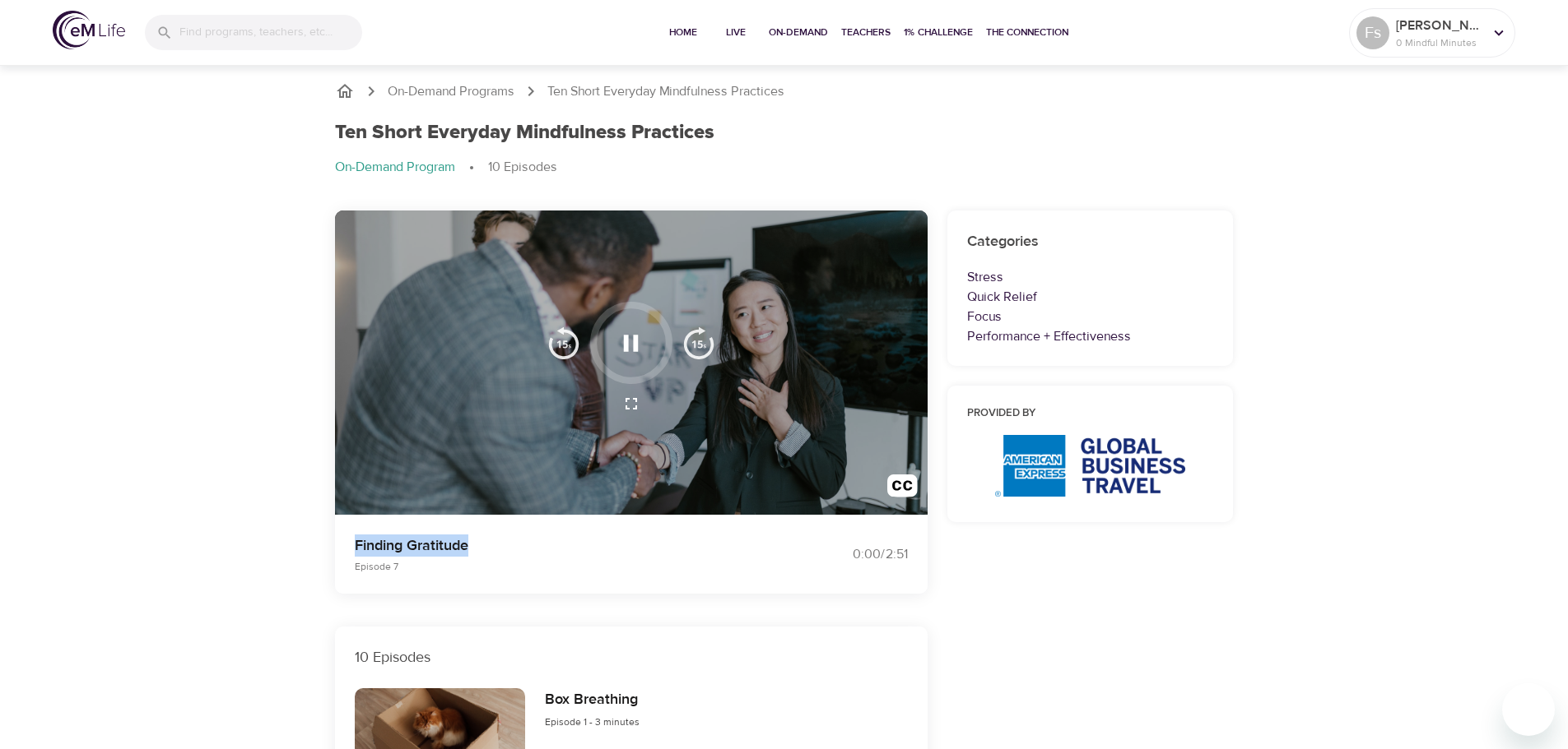
drag, startPoint x: 497, startPoint y: 549, endPoint x: 379, endPoint y: 552, distance: 118.0
click at [357, 553] on p "Finding Gratitude" at bounding box center [559, 545] width 410 height 22
copy p "Finding Gratitude"
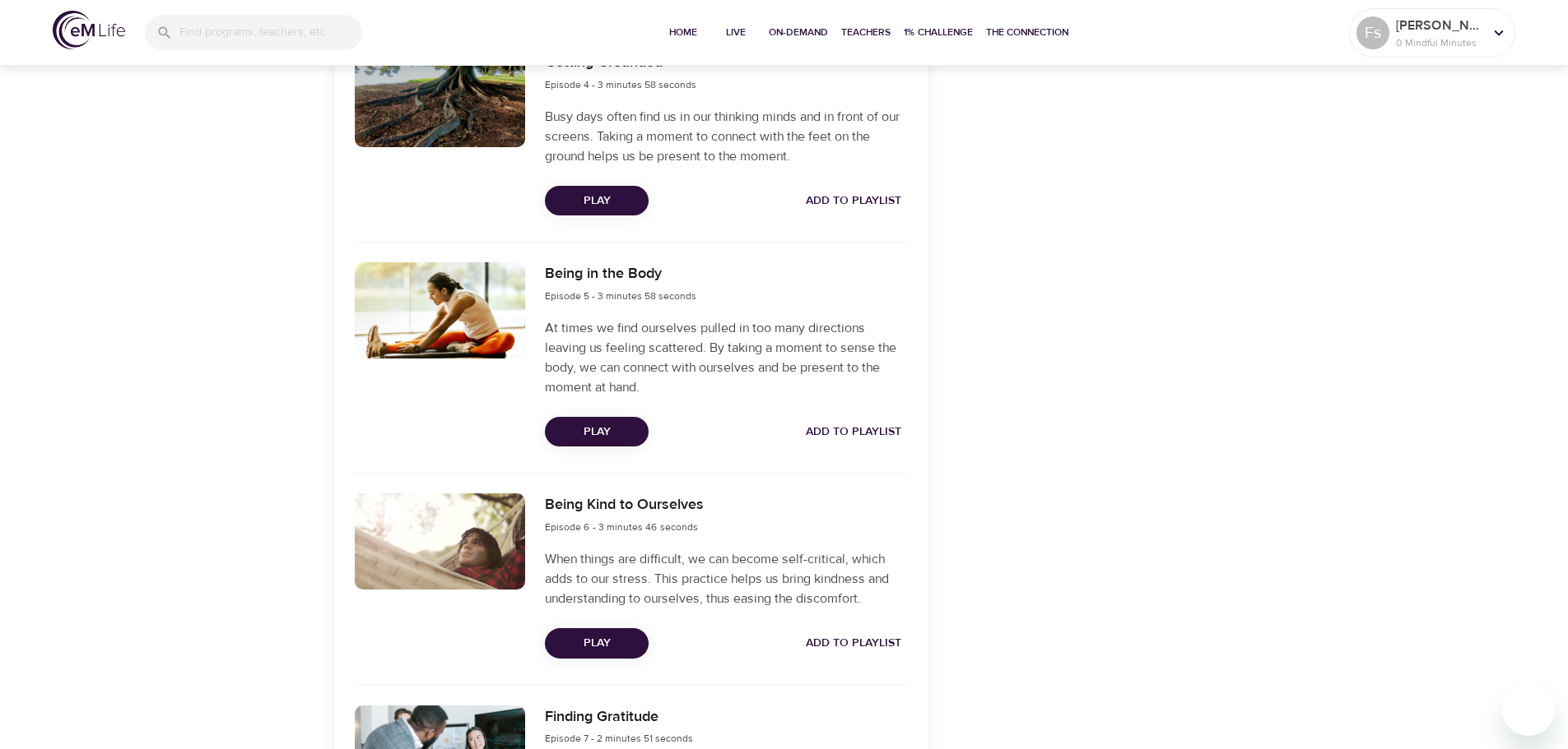
scroll to position [1228, 0]
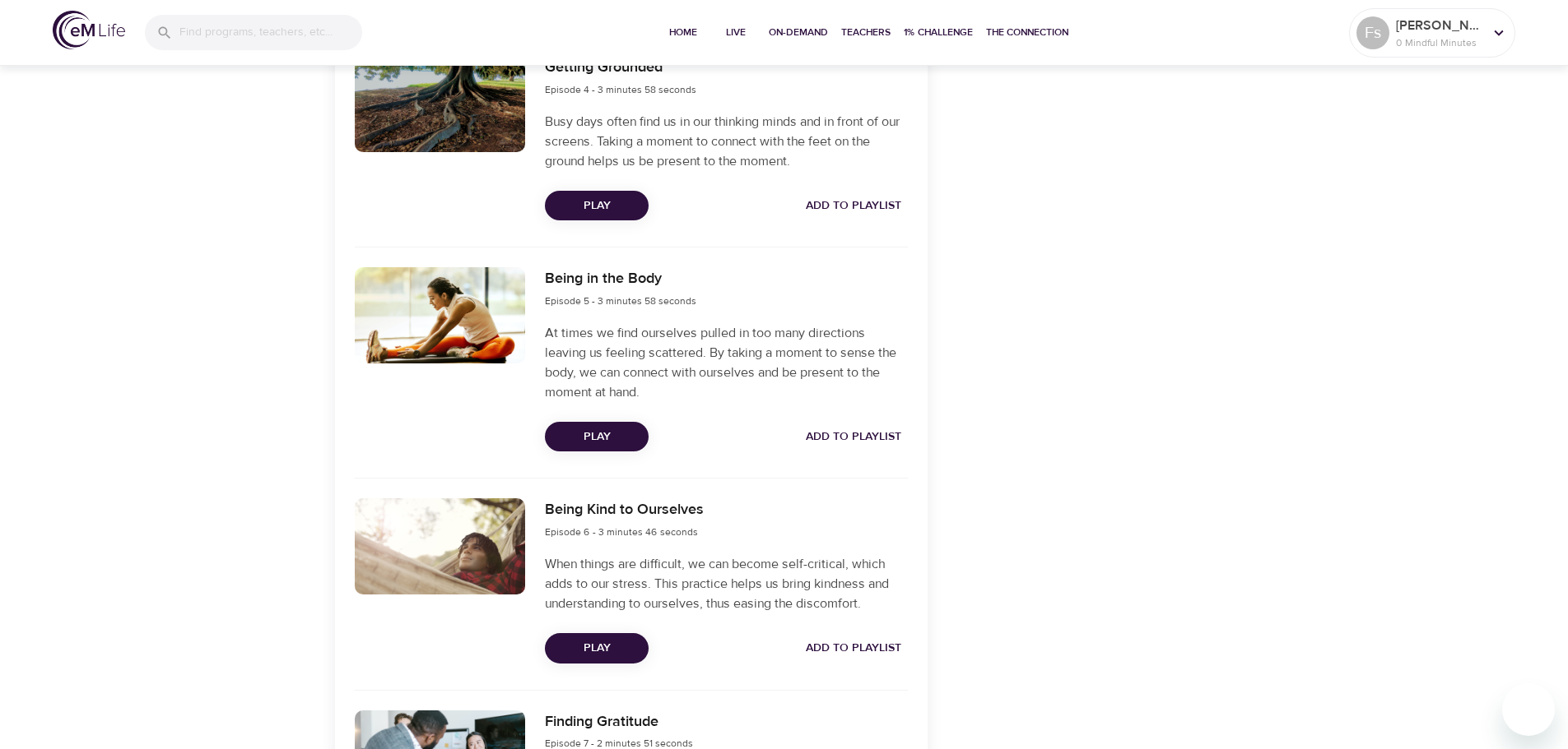
click at [590, 432] on span "Play" at bounding box center [597, 437] width 78 height 21
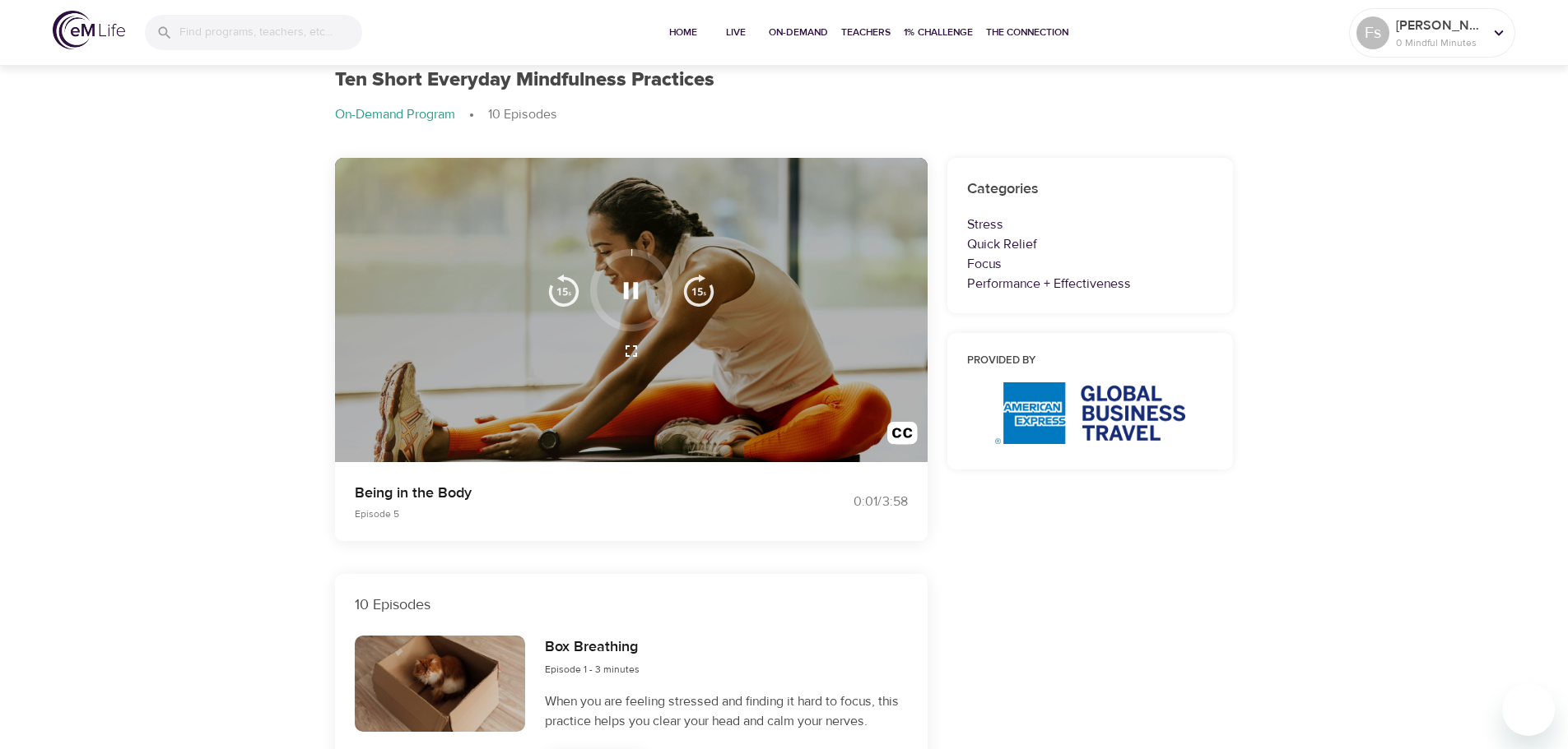
scroll to position [82, 0]
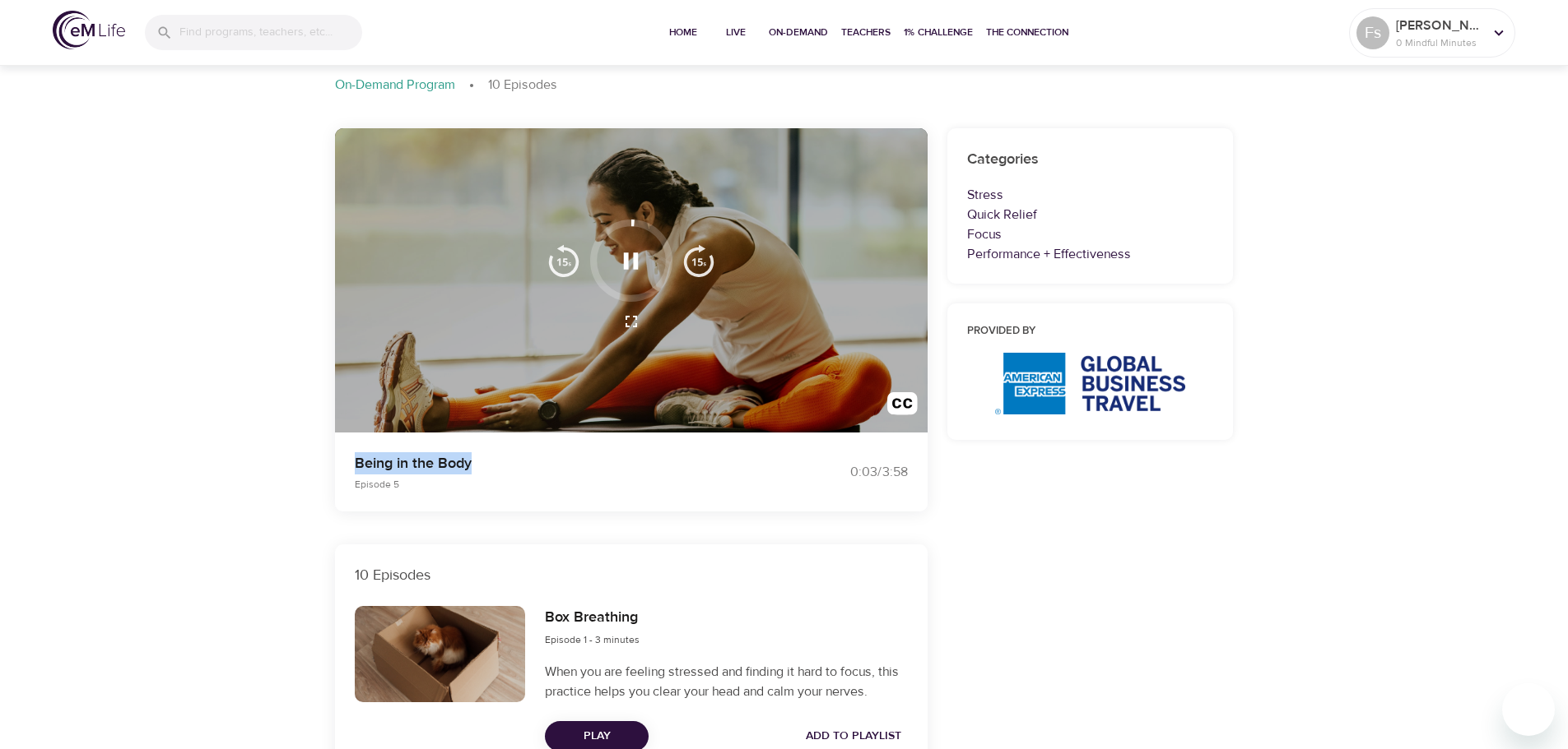
drag, startPoint x: 490, startPoint y: 464, endPoint x: 356, endPoint y: 464, distance: 134.0
click at [356, 464] on p "Being in the Body" at bounding box center [559, 463] width 410 height 22
copy p "Being in the Body"
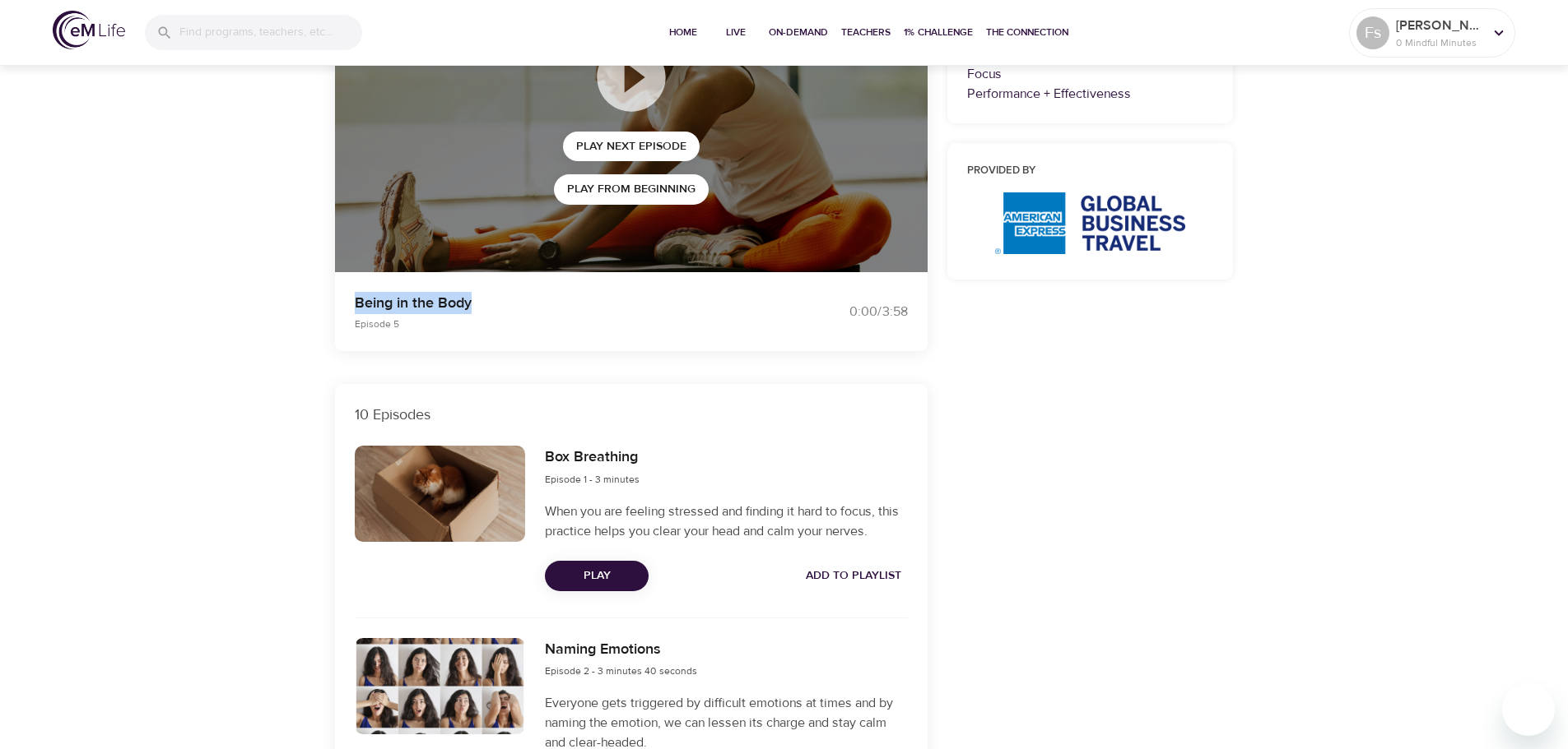
scroll to position [0, 0]
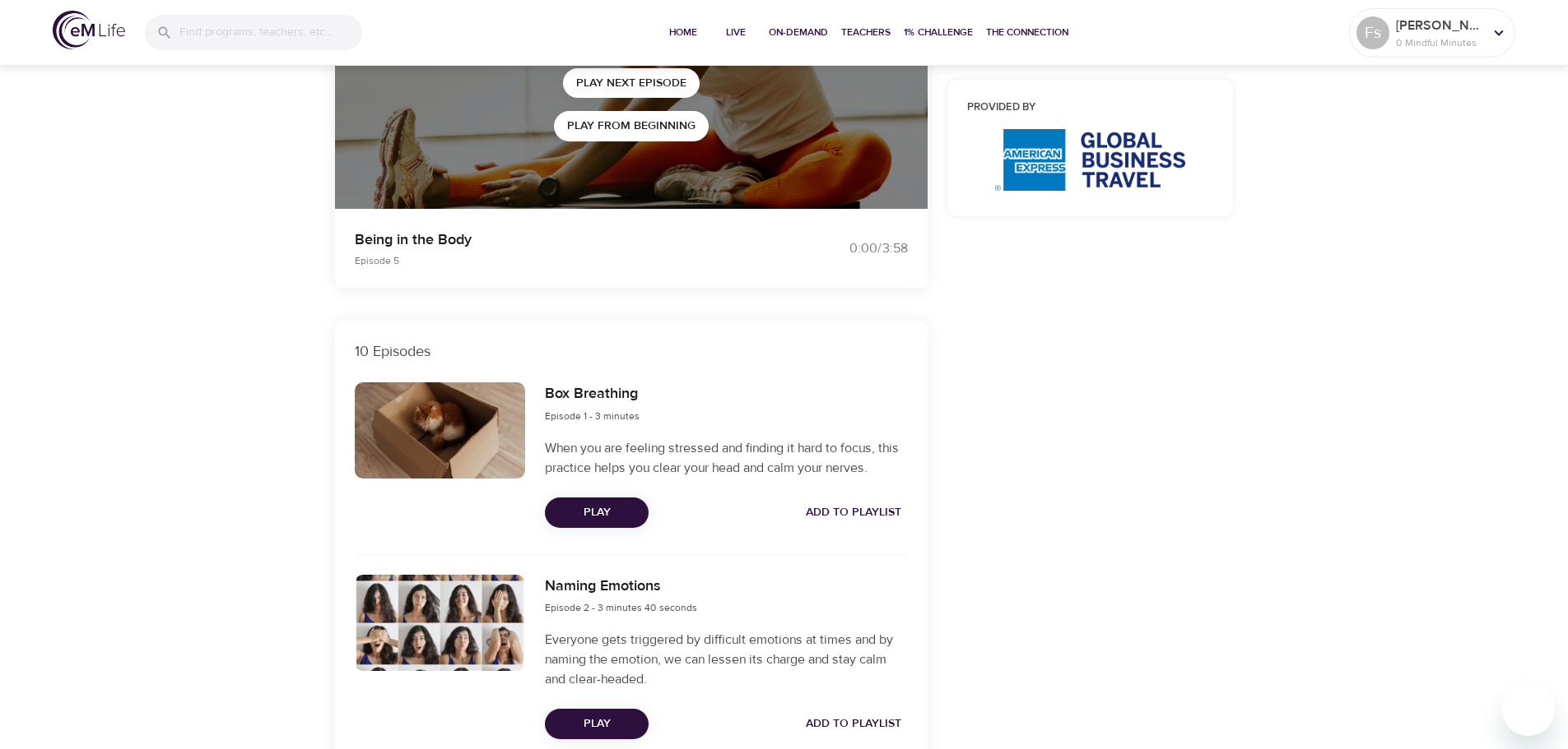
scroll to position [82, 0]
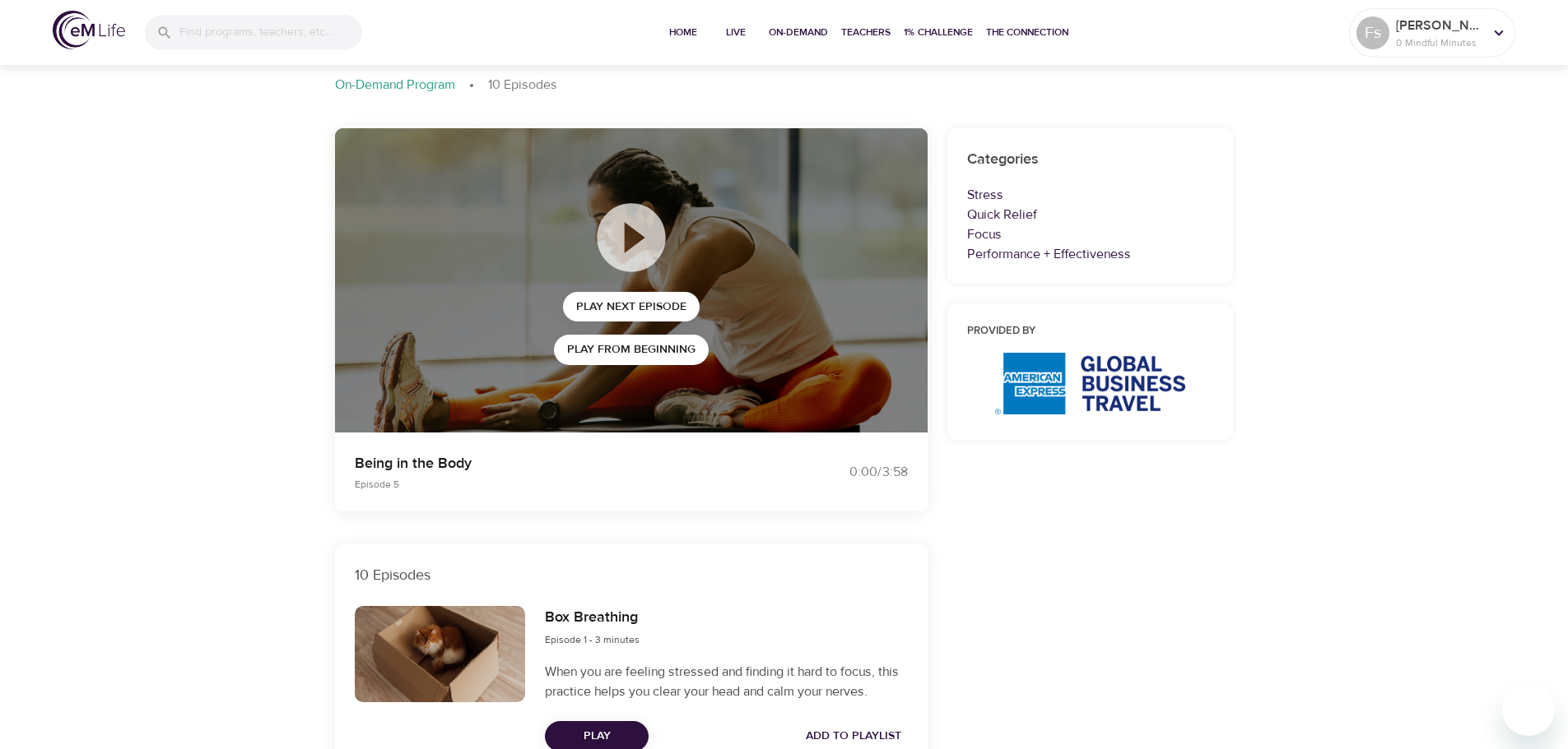
click at [618, 228] on icon at bounding box center [631, 237] width 68 height 68
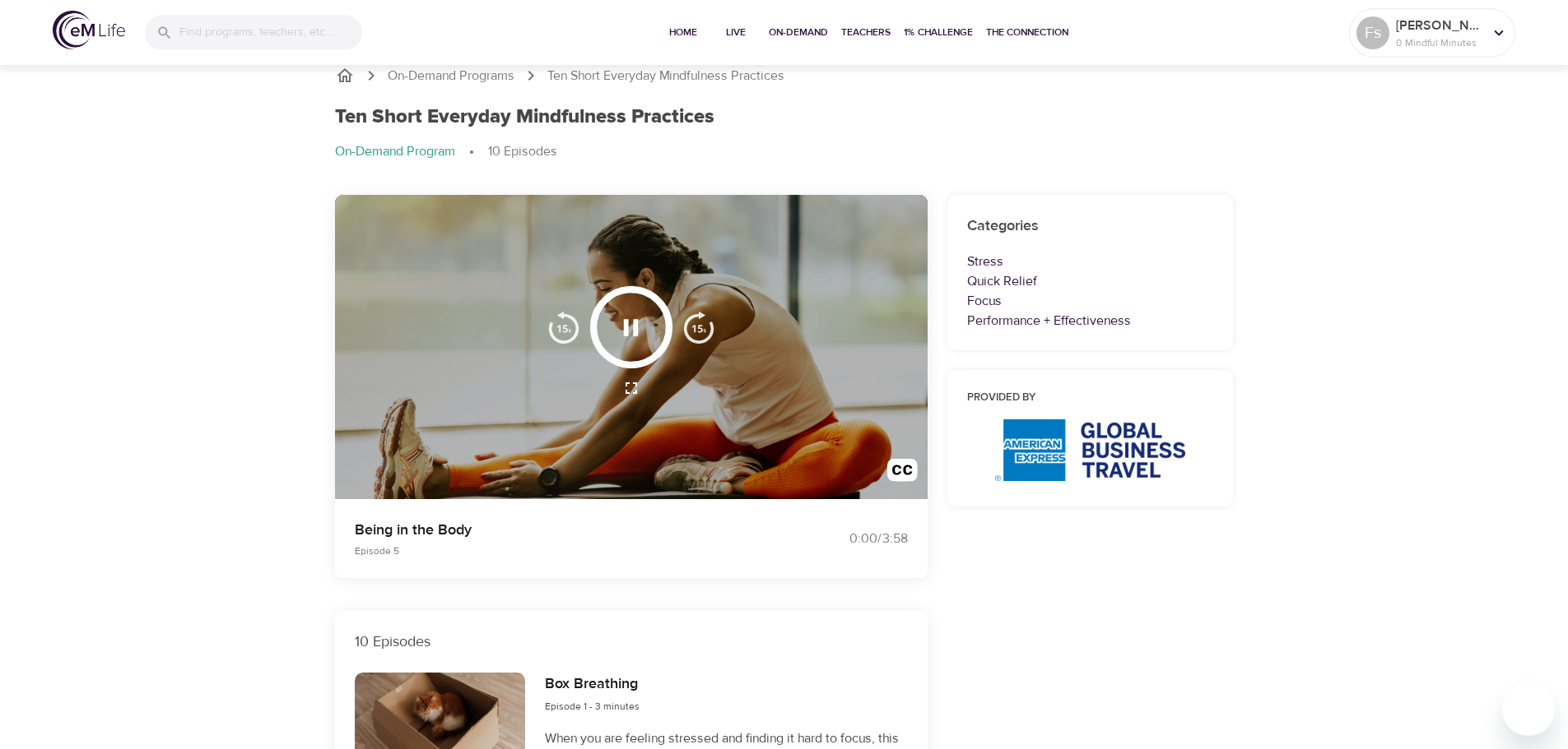
scroll to position [0, 0]
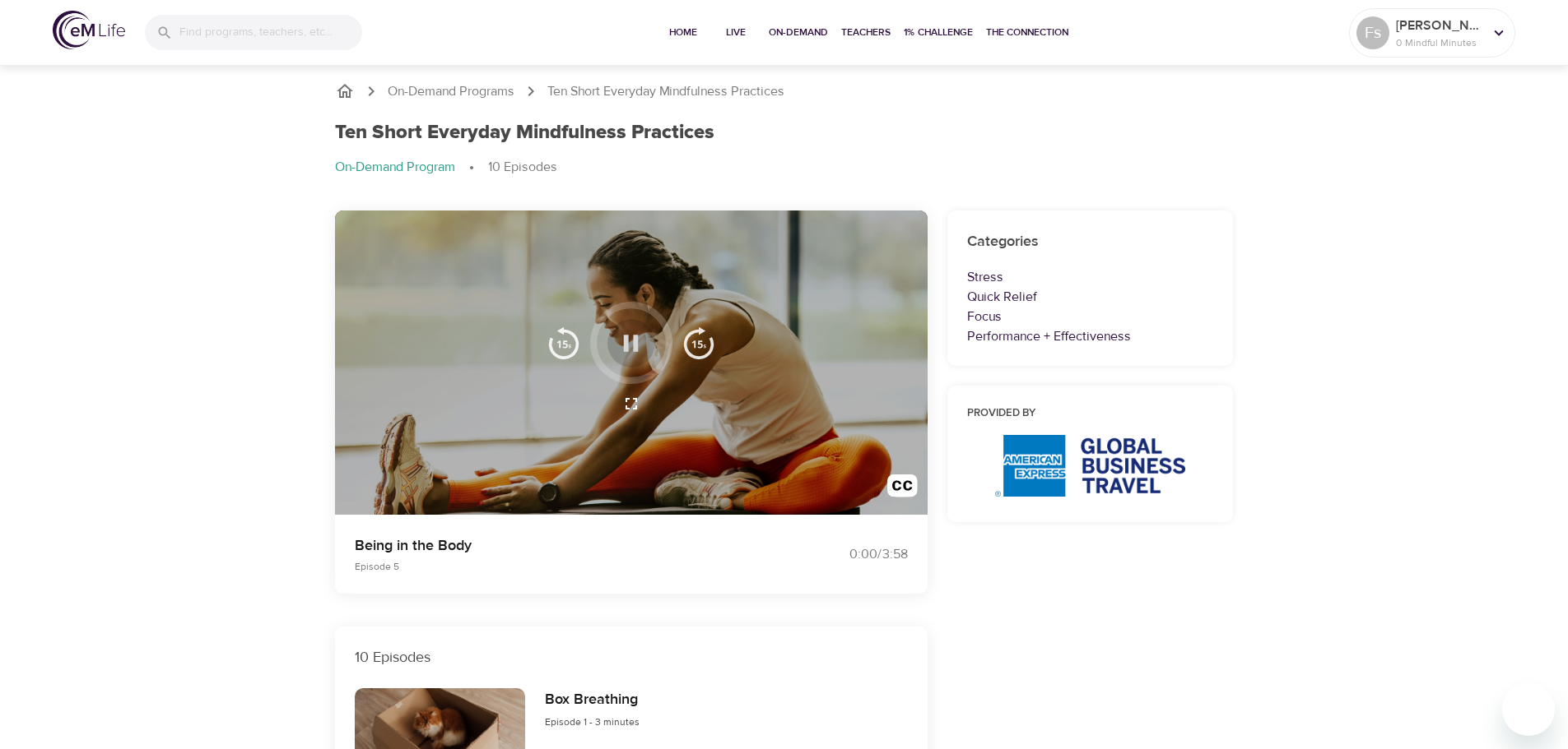
click at [630, 341] on icon "button" at bounding box center [631, 343] width 29 height 29
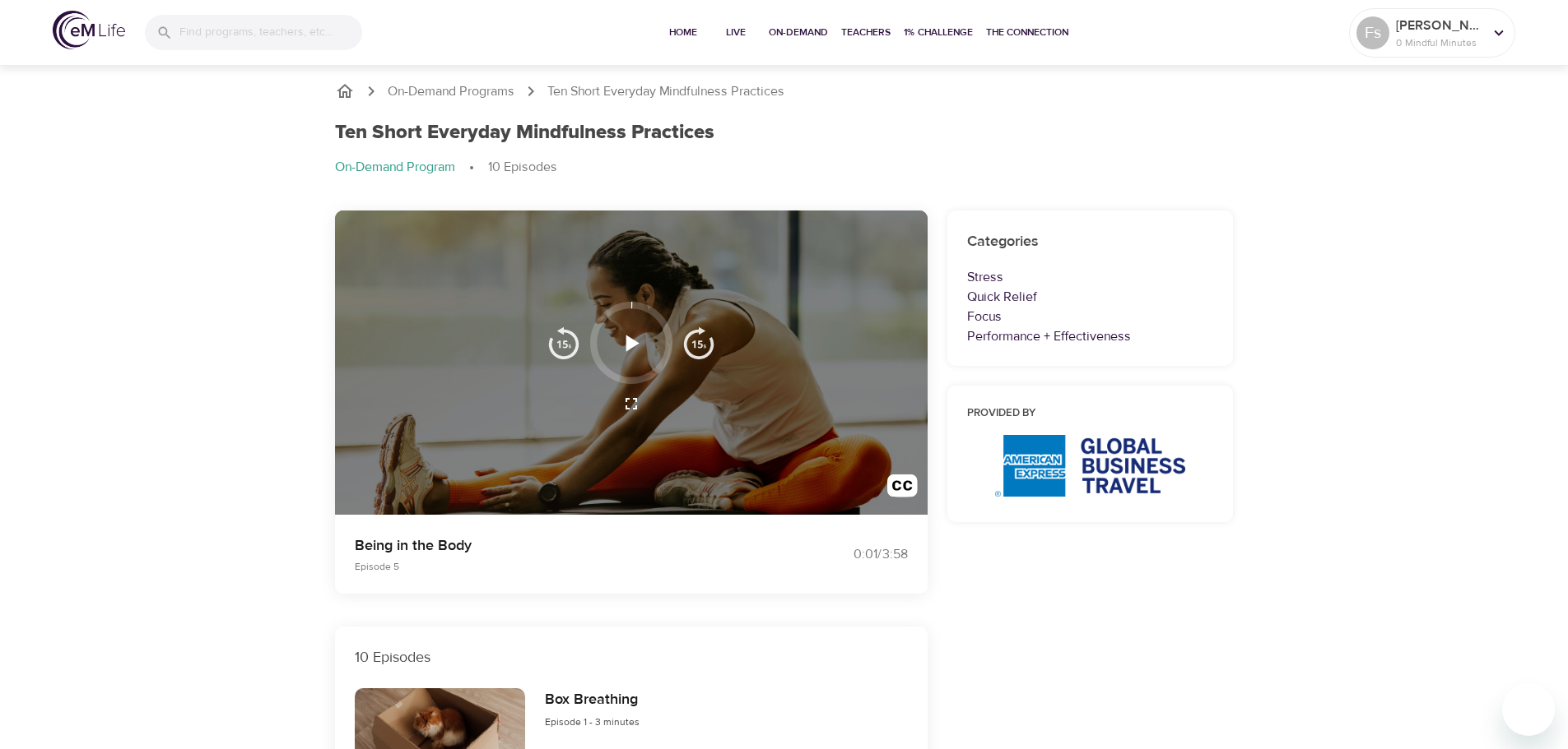
click at [630, 341] on icon "button" at bounding box center [632, 342] width 13 height 17
